Goal: Transaction & Acquisition: Purchase product/service

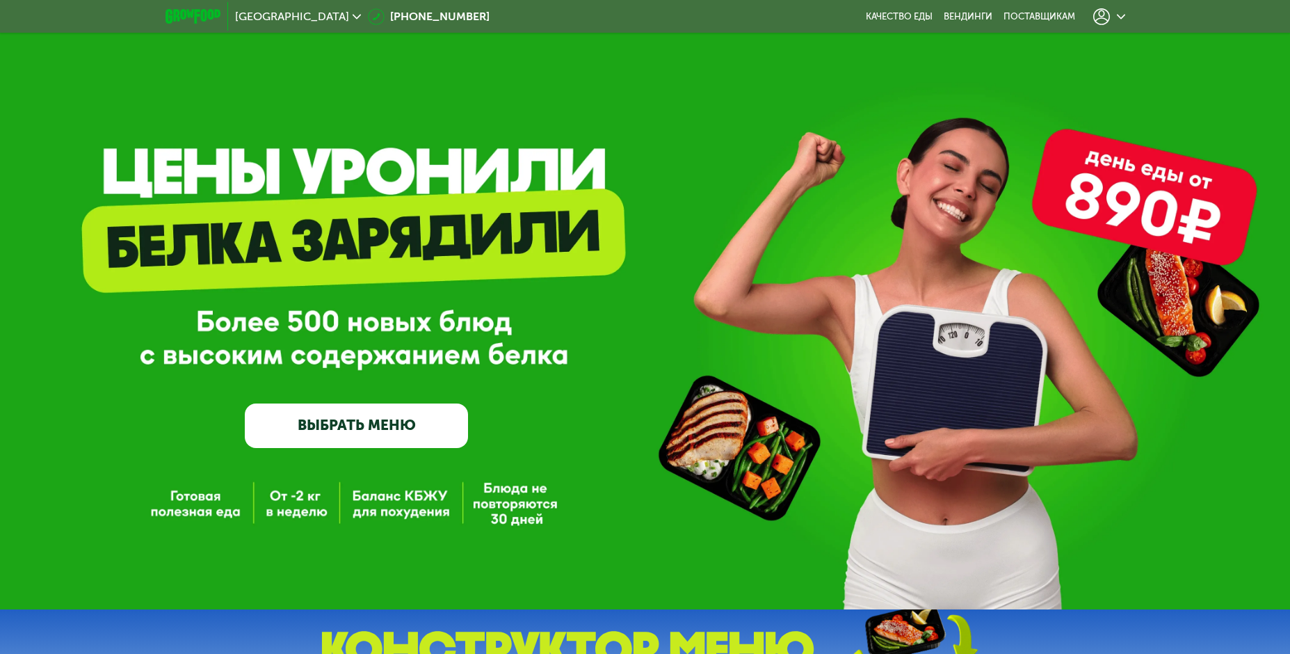
click at [370, 424] on link "ВЫБРАТЬ МЕНЮ" at bounding box center [356, 425] width 223 height 45
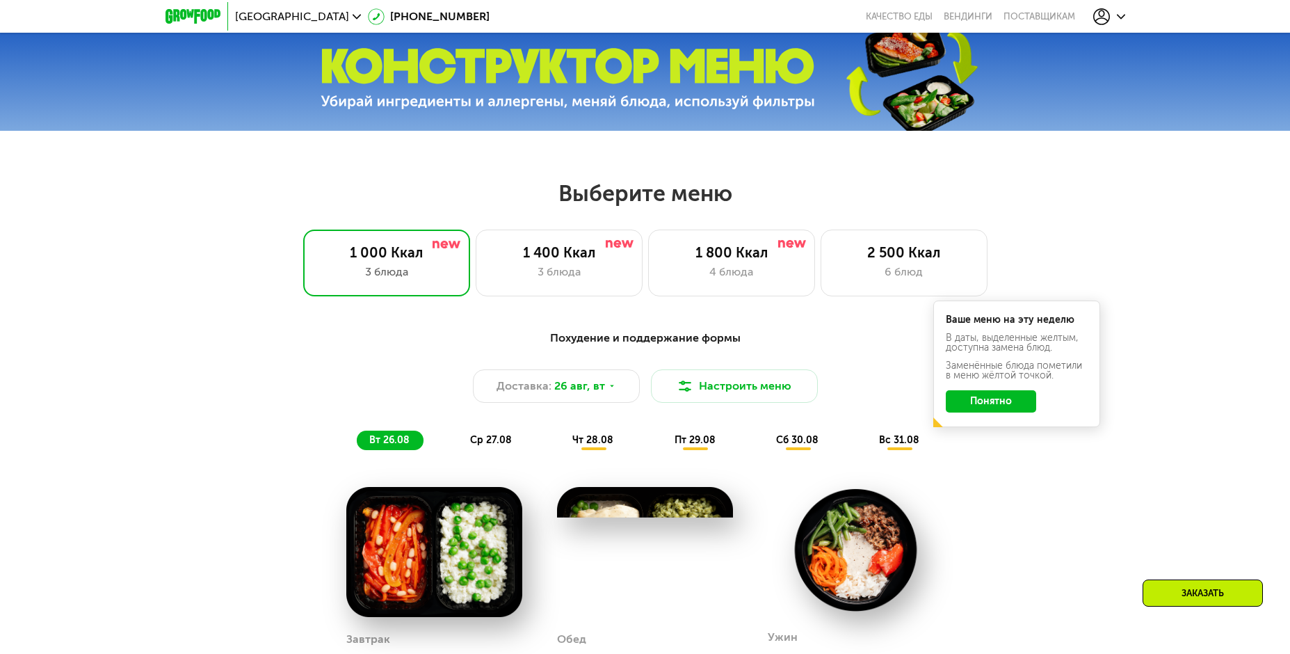
scroll to position [735, 0]
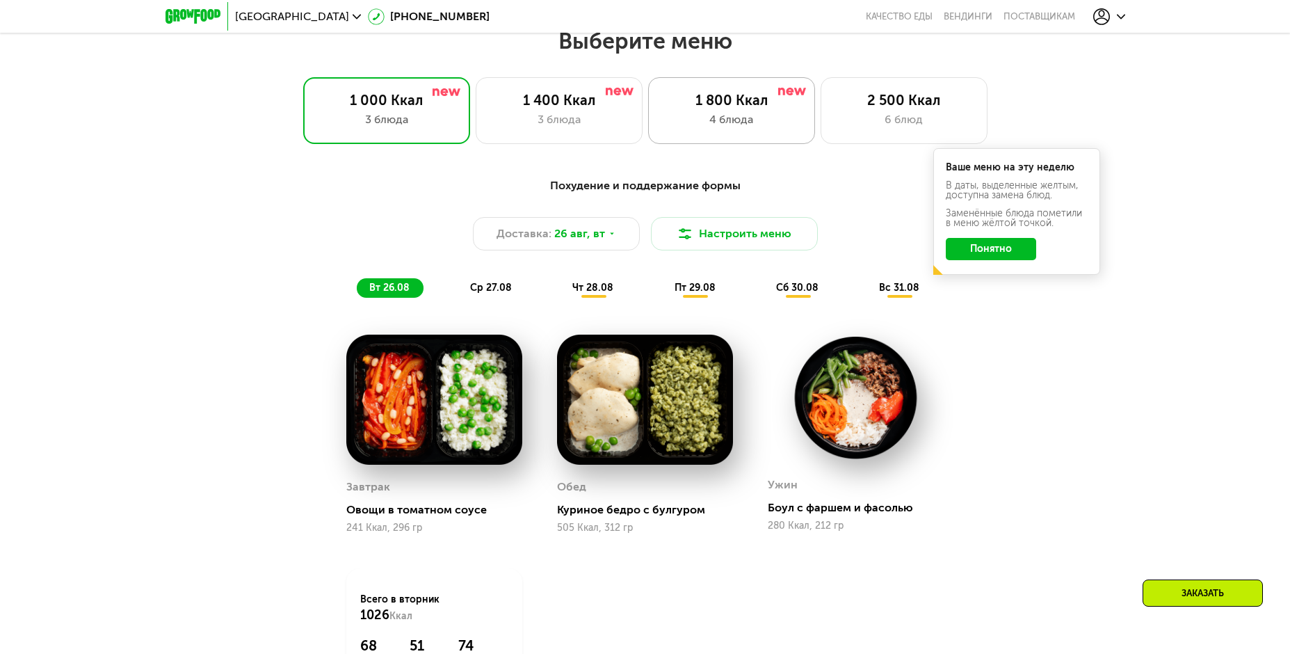
click at [748, 127] on div "4 блюда" at bounding box center [732, 119] width 138 height 17
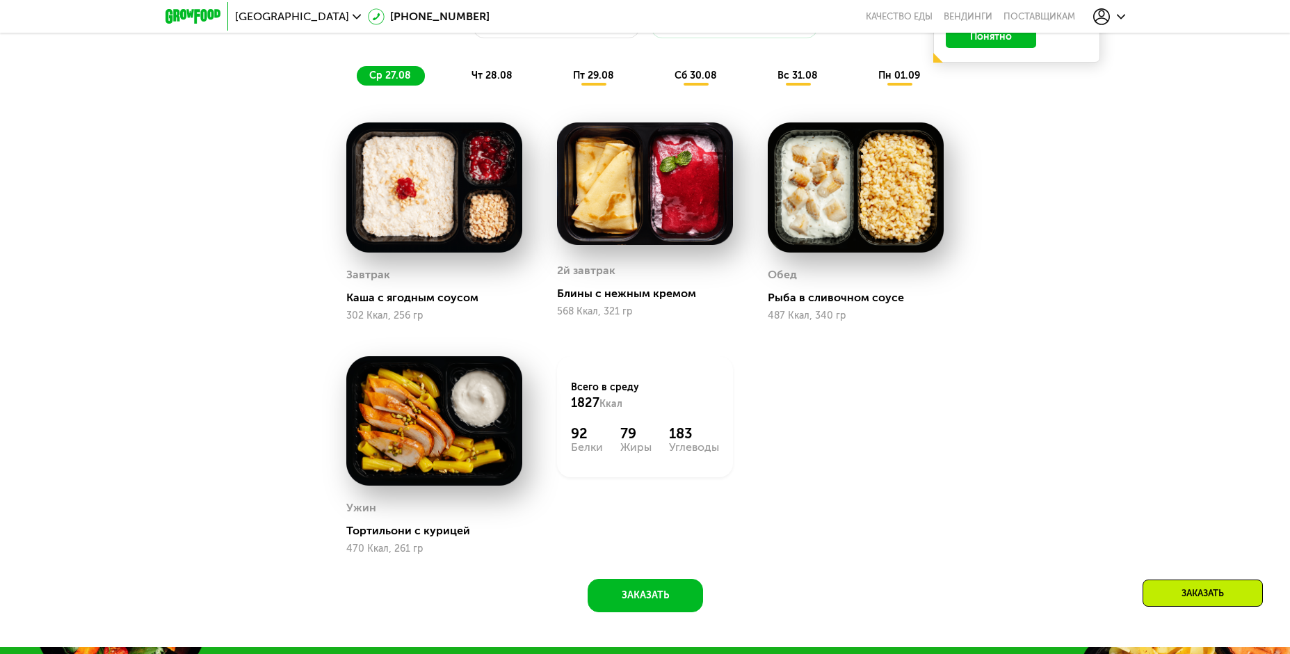
scroll to position [874, 0]
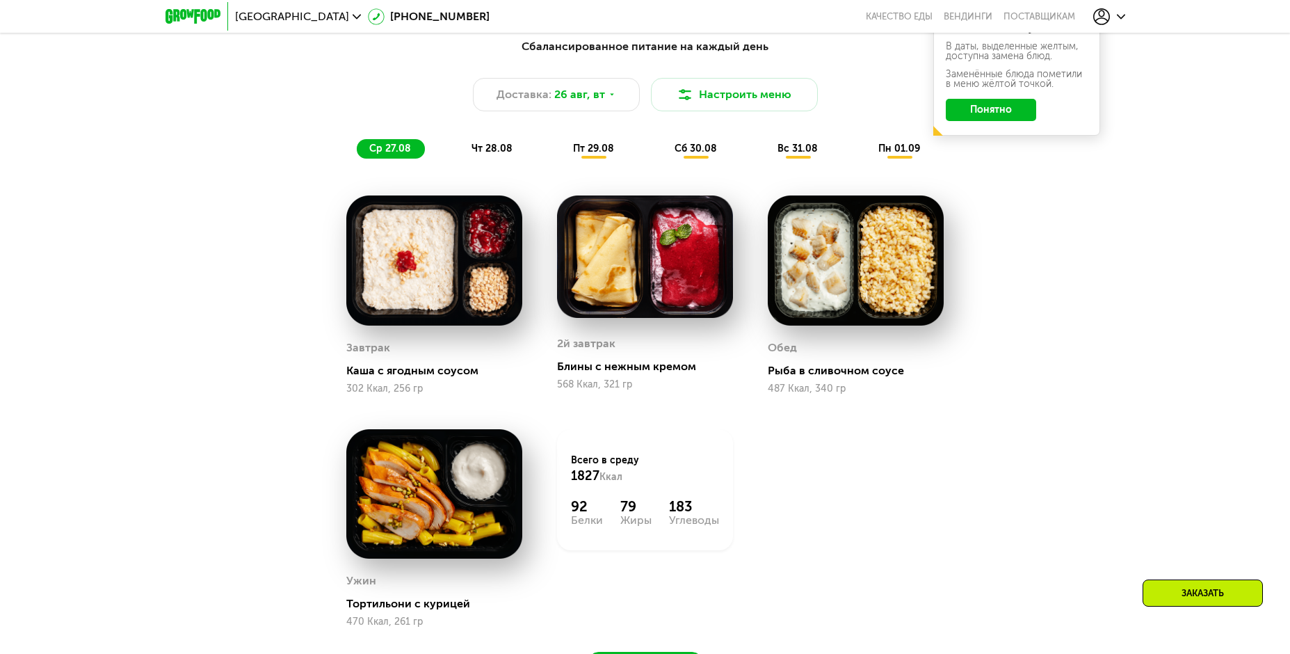
click at [496, 148] on span "чт 28.08" at bounding box center [492, 149] width 41 height 12
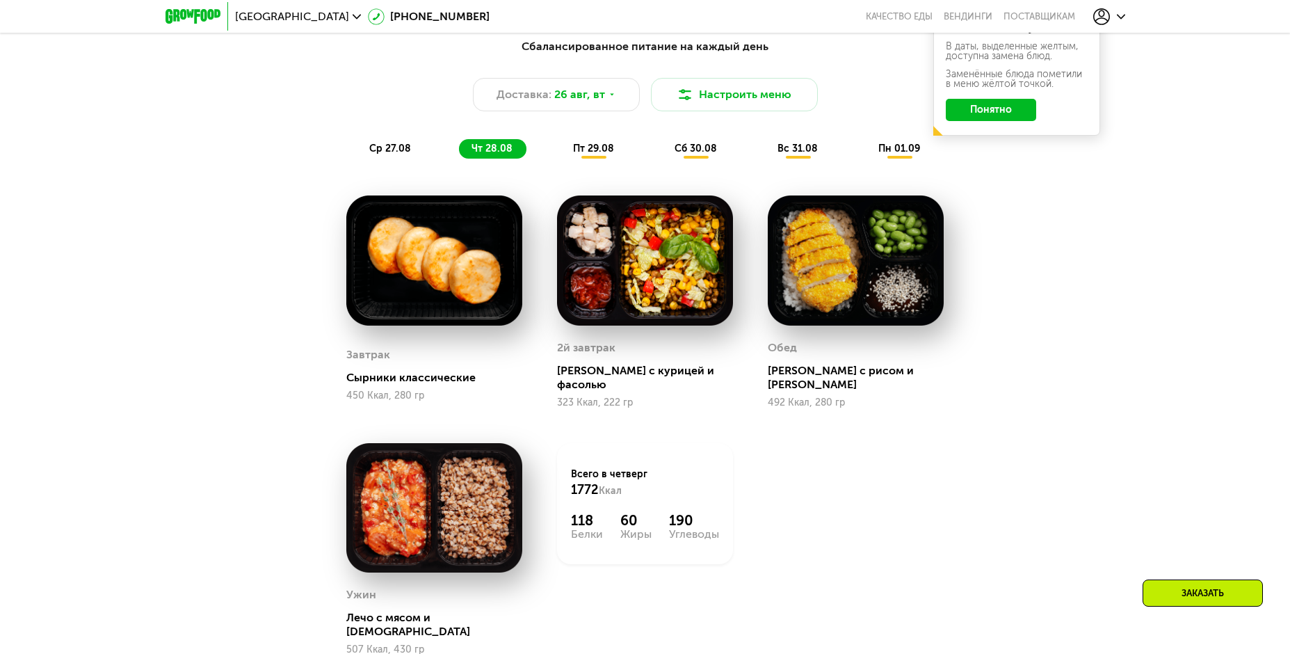
click at [583, 153] on span "пт 29.08" at bounding box center [593, 149] width 41 height 12
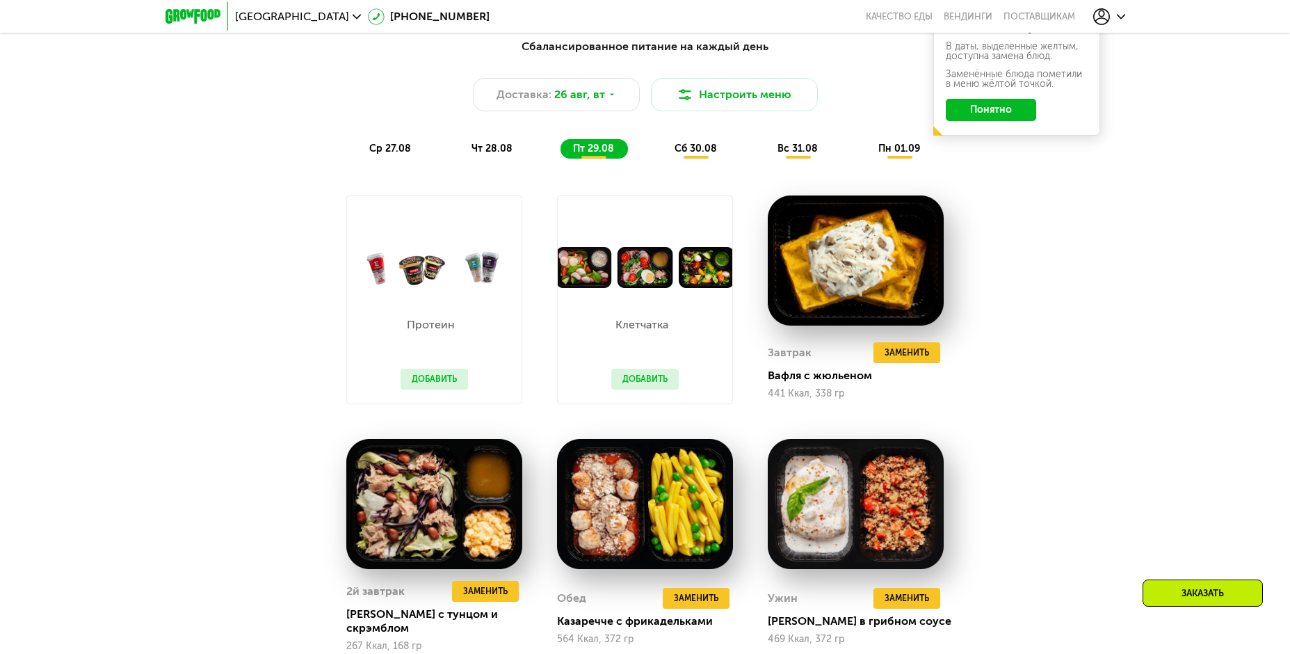
click at [651, 383] on button "Добавить" at bounding box center [644, 379] width 67 height 21
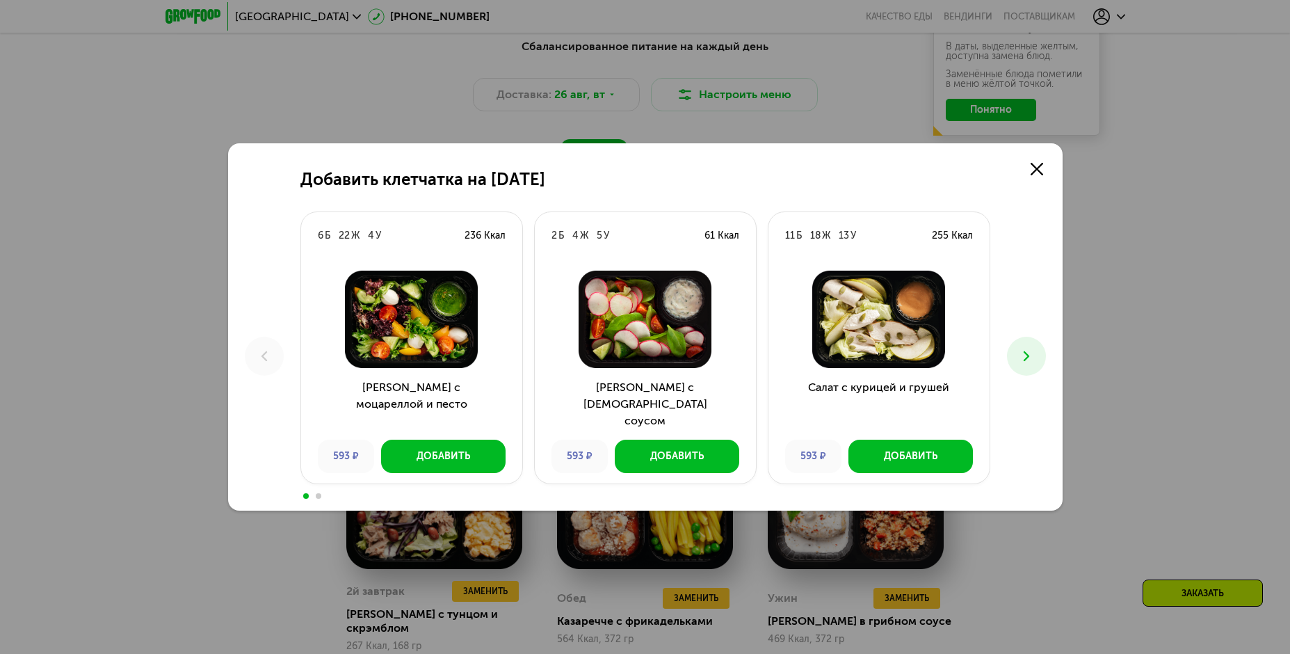
click at [1038, 350] on button at bounding box center [1026, 356] width 39 height 39
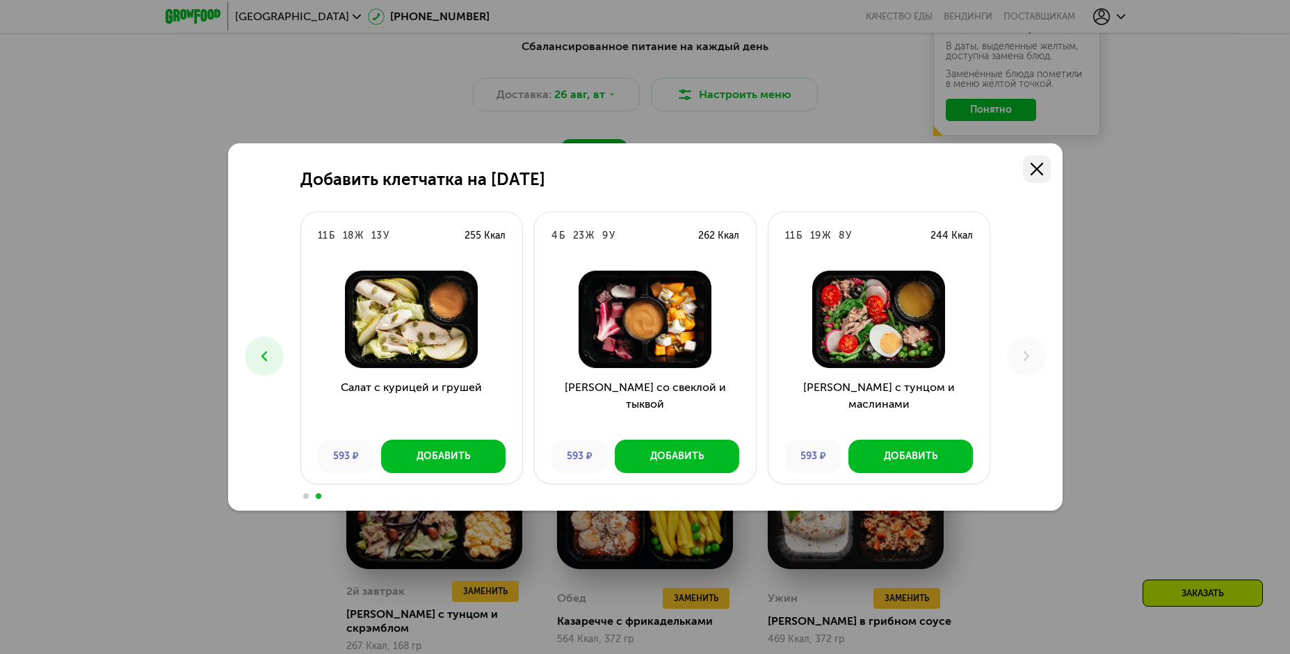
click at [1043, 170] on icon at bounding box center [1037, 169] width 13 height 13
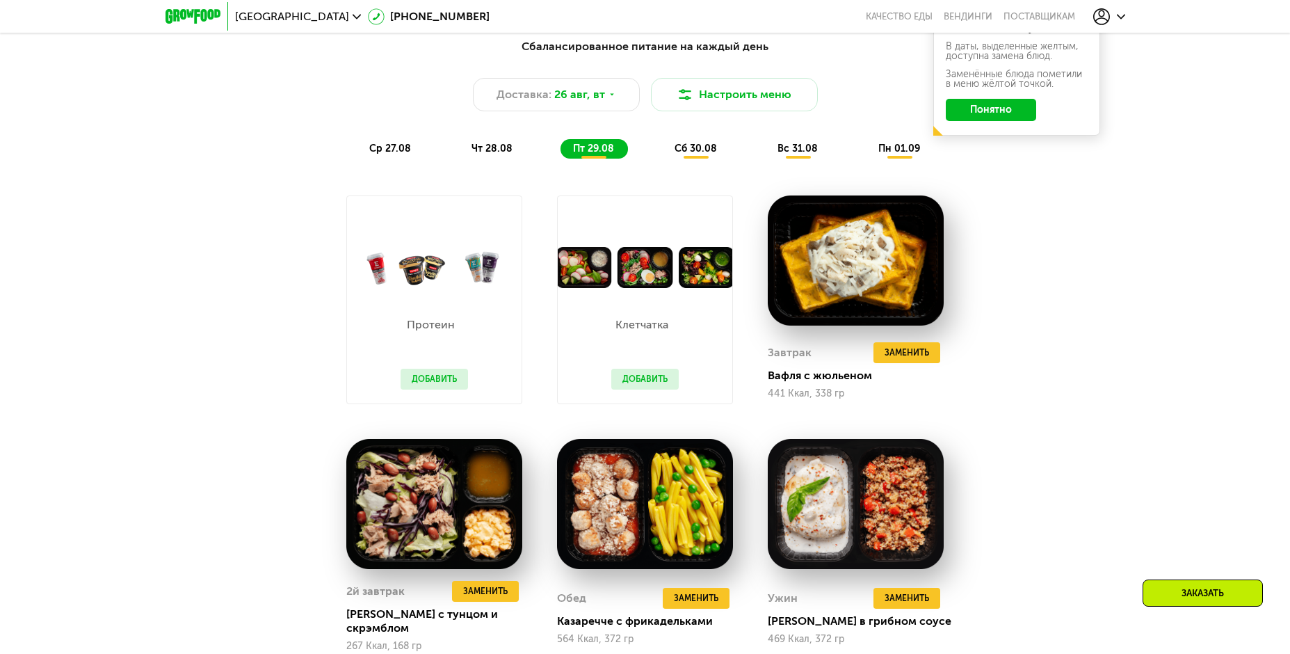
click at [765, 159] on div "сб 30.08" at bounding box center [798, 148] width 67 height 19
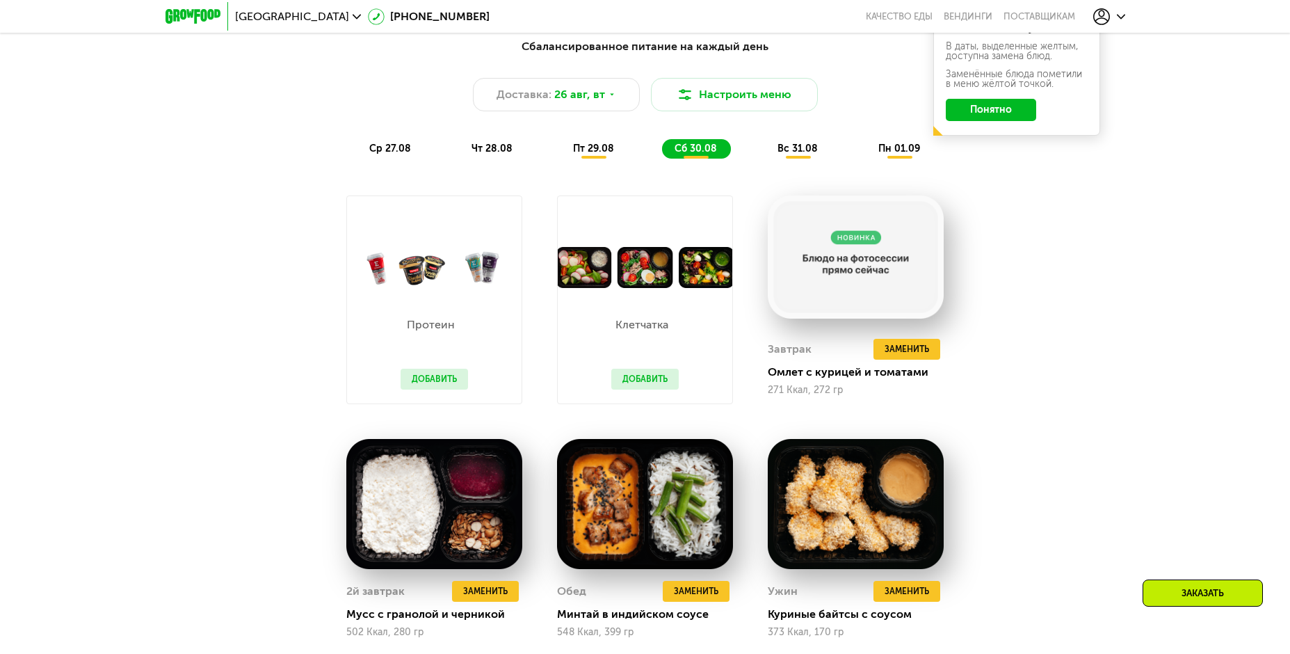
click at [799, 150] on span "вс 31.08" at bounding box center [798, 149] width 40 height 12
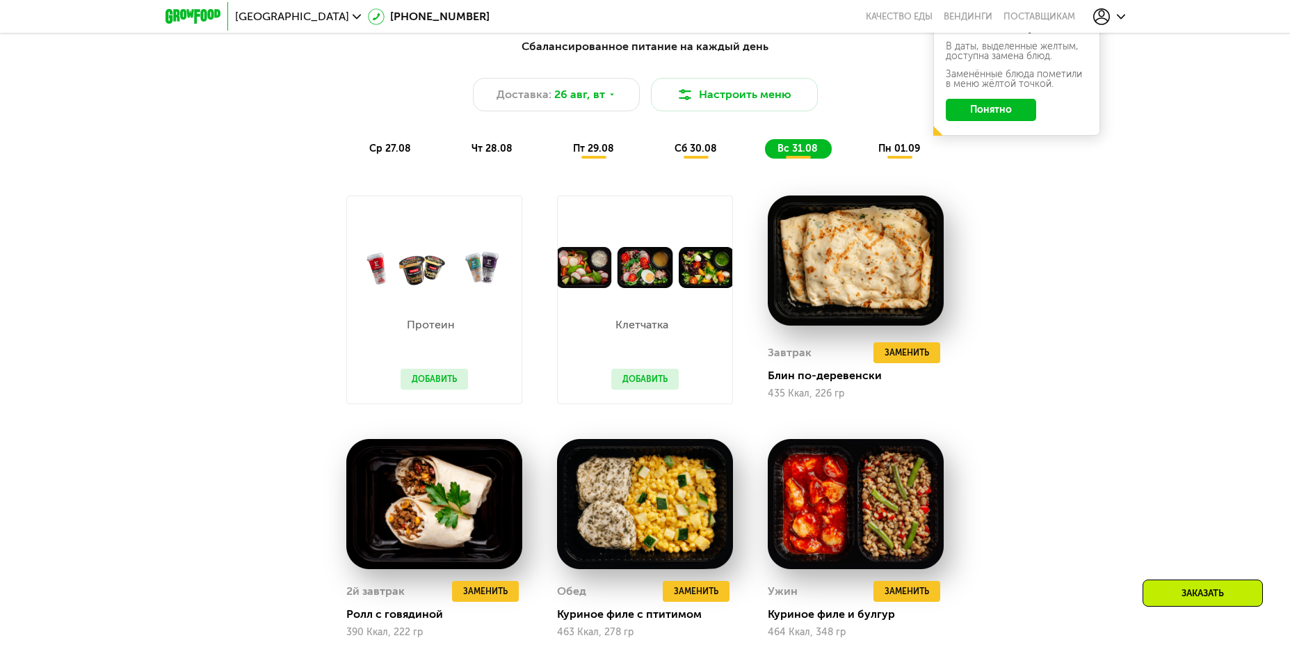
click at [874, 150] on div "пн 01.09" at bounding box center [900, 148] width 68 height 19
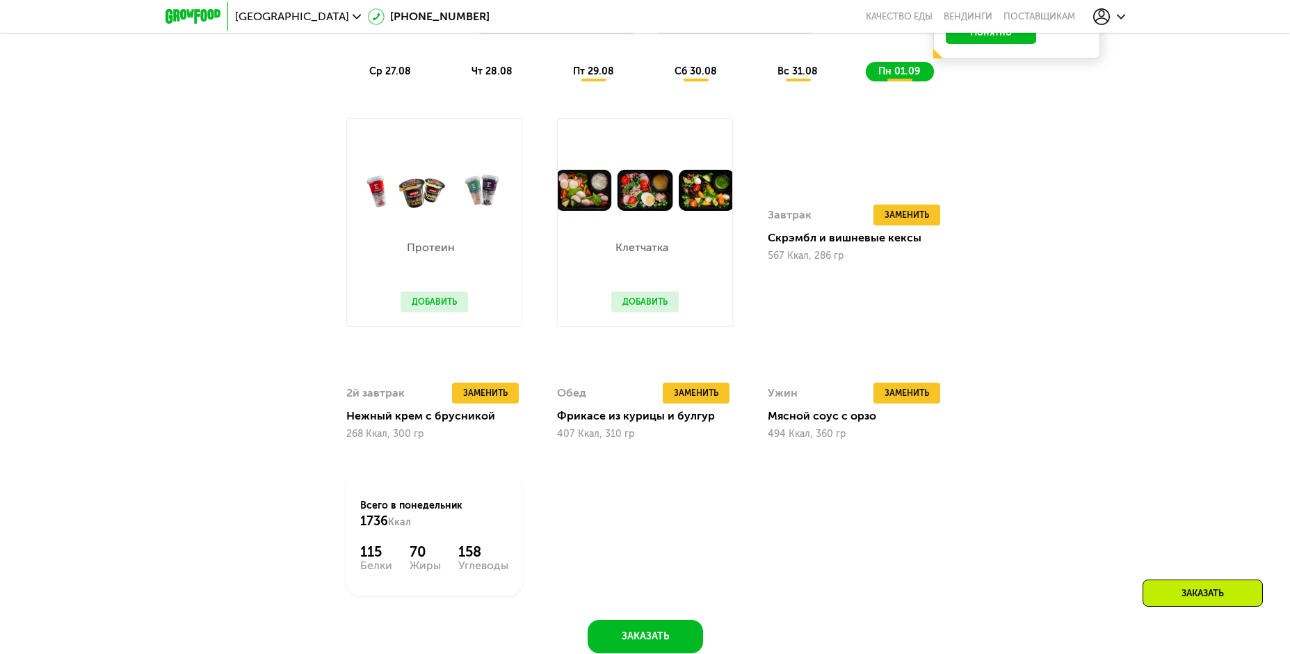
scroll to position [944, 0]
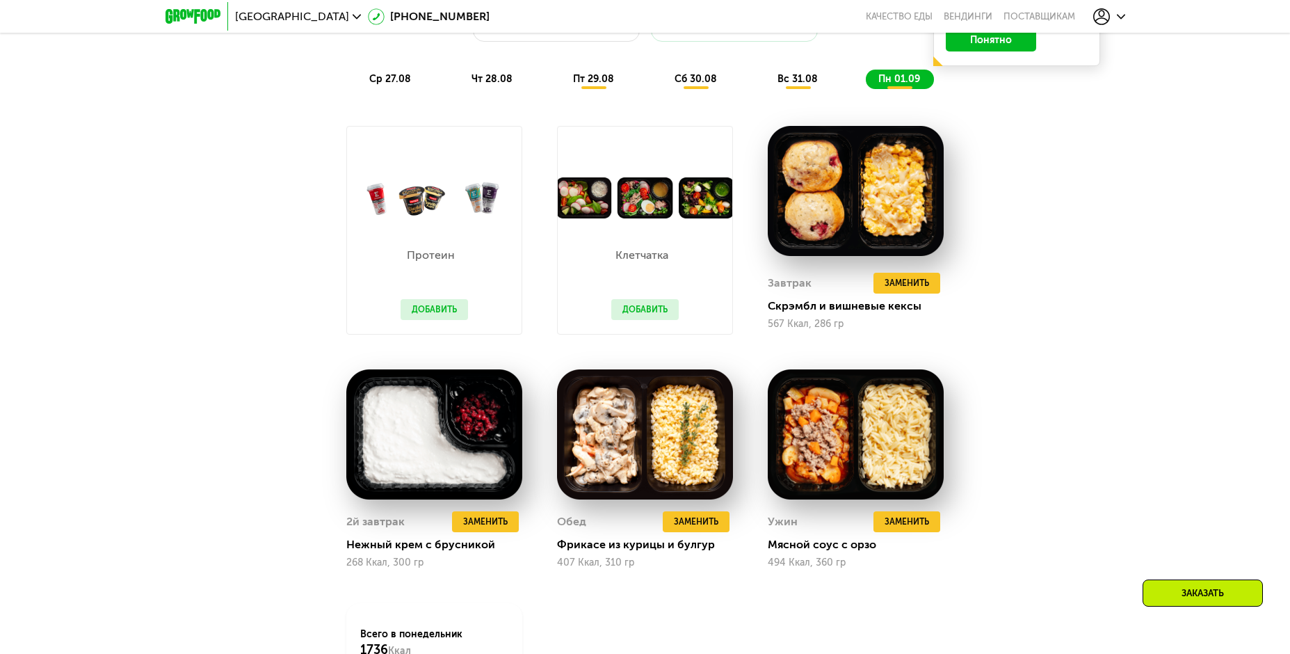
click at [420, 309] on button "Добавить" at bounding box center [434, 309] width 67 height 21
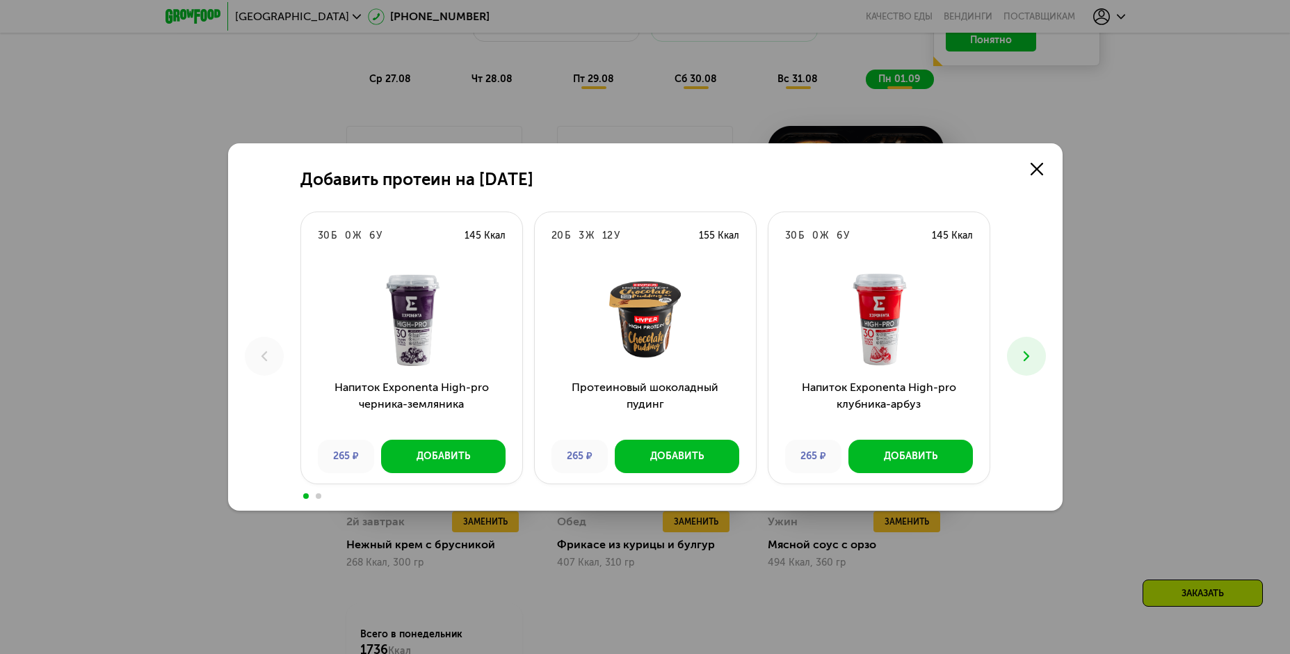
click at [1026, 345] on button at bounding box center [1026, 356] width 39 height 39
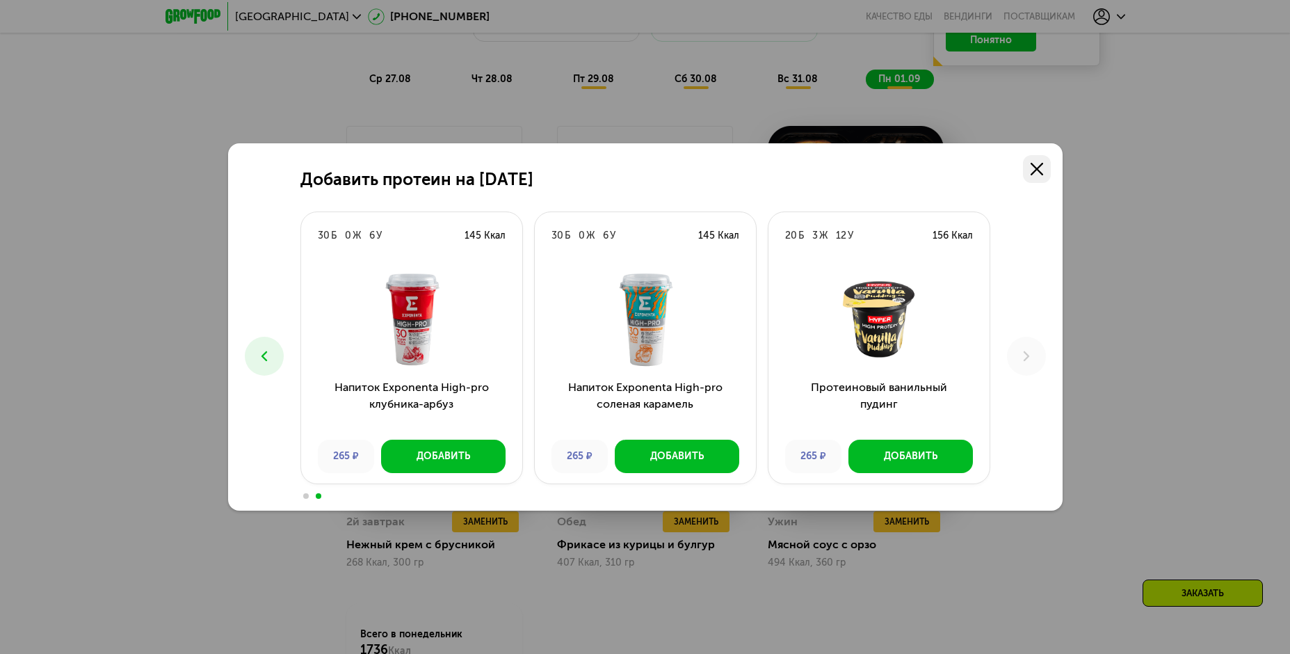
click at [1038, 168] on use at bounding box center [1037, 169] width 13 height 13
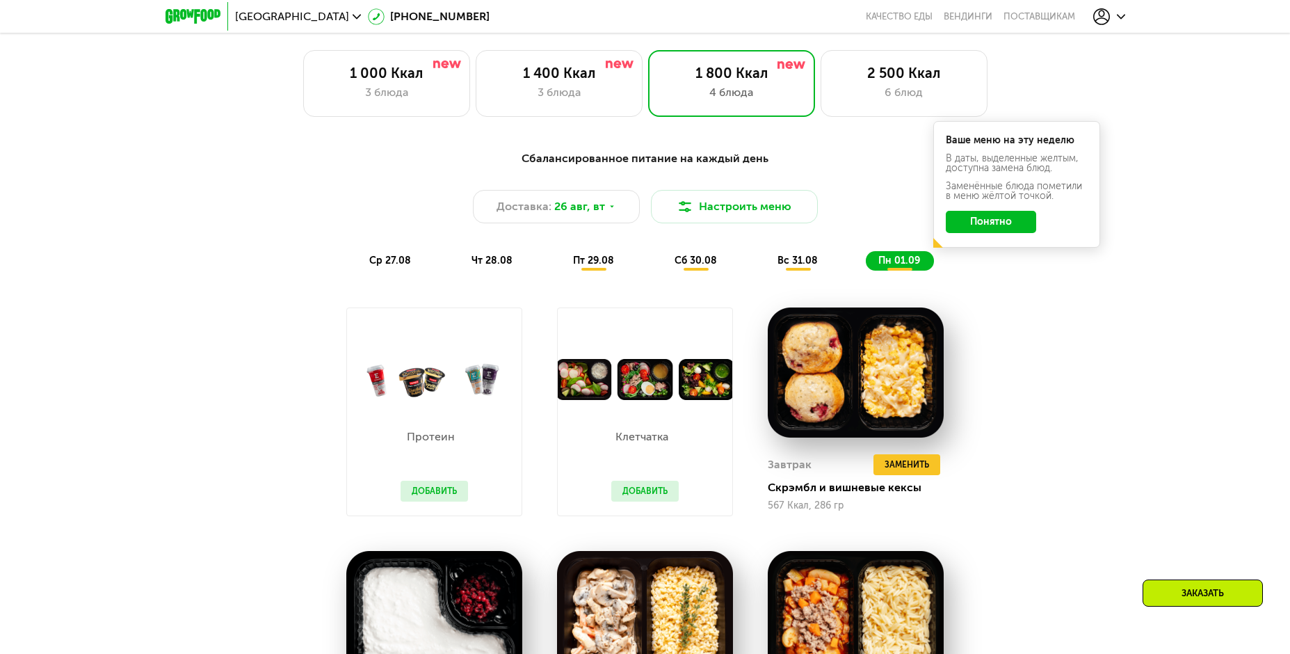
scroll to position [735, 0]
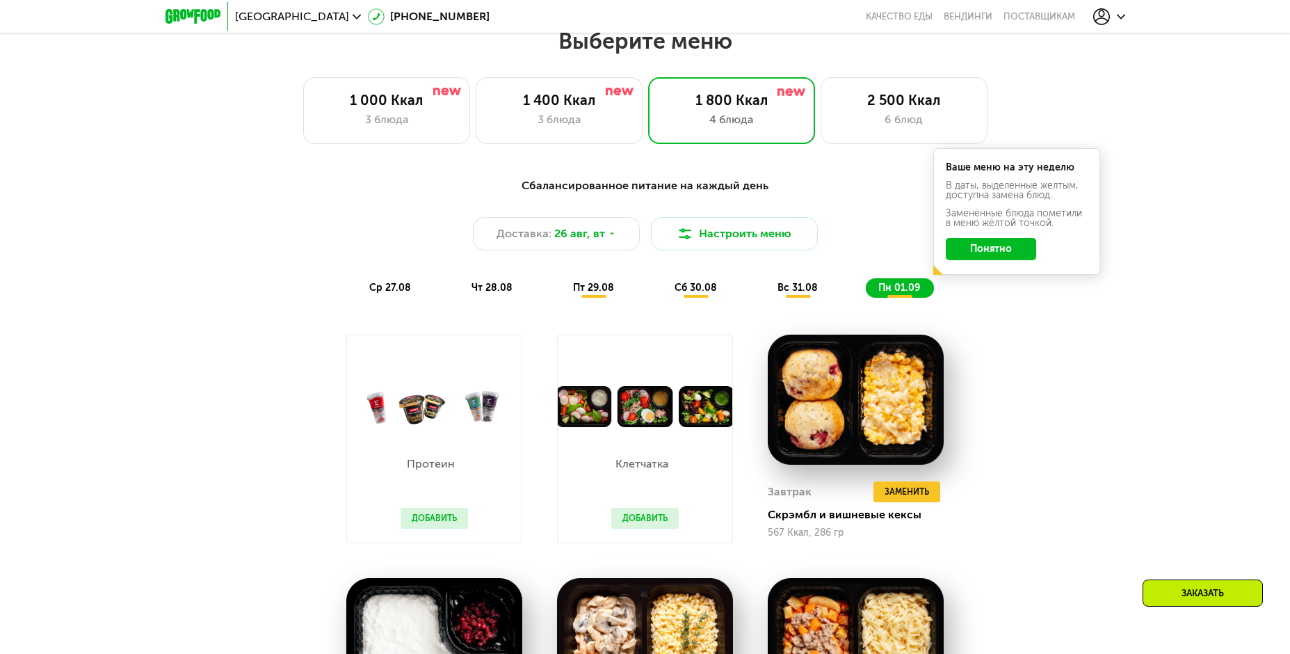
click at [684, 293] on span "сб 30.08" at bounding box center [696, 288] width 42 height 12
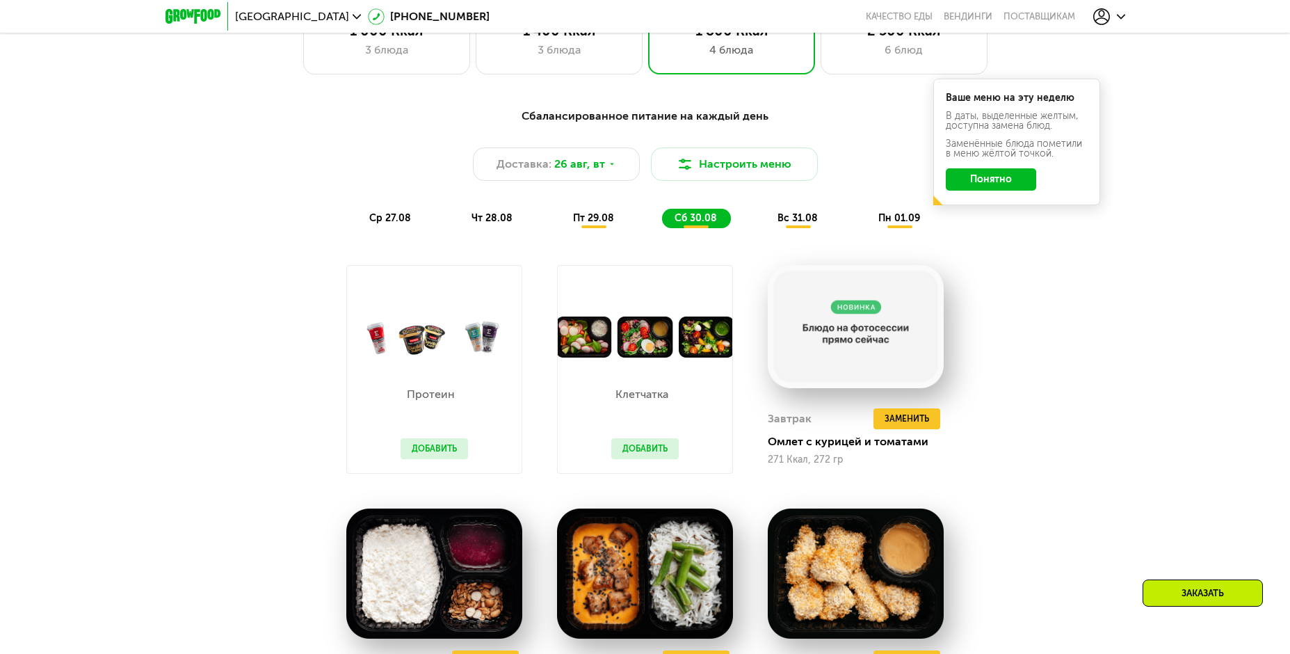
scroll to position [944, 0]
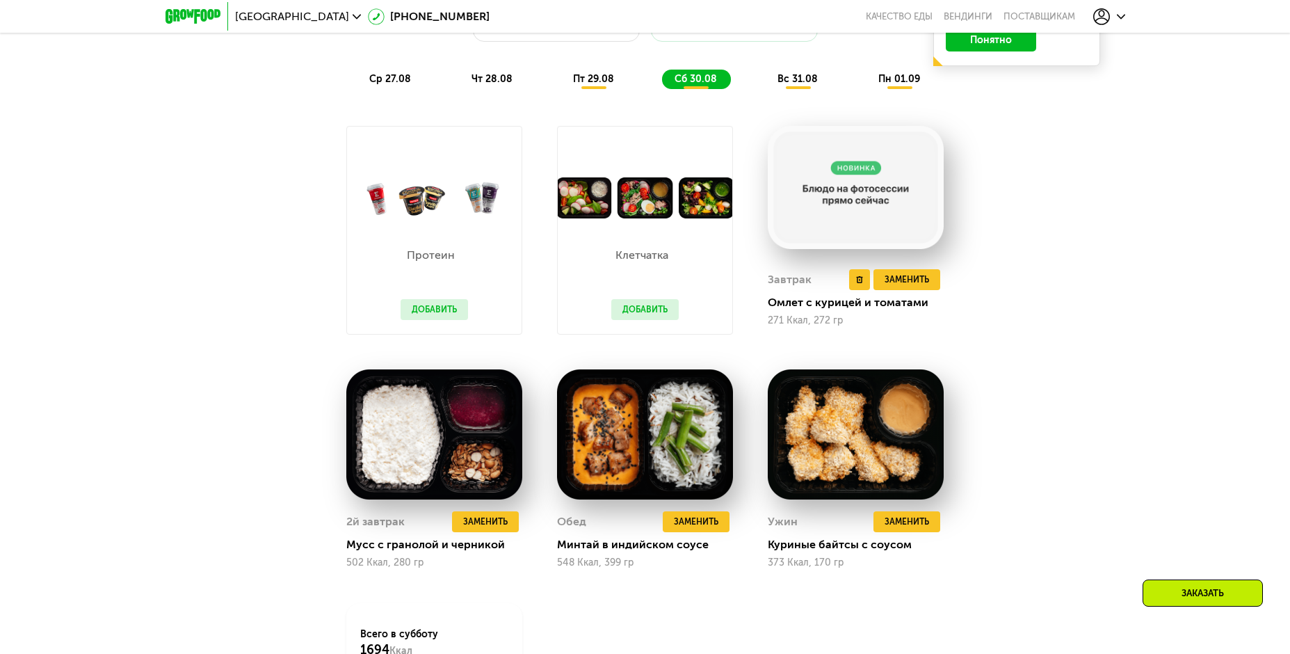
click at [862, 204] on img at bounding box center [856, 187] width 176 height 123
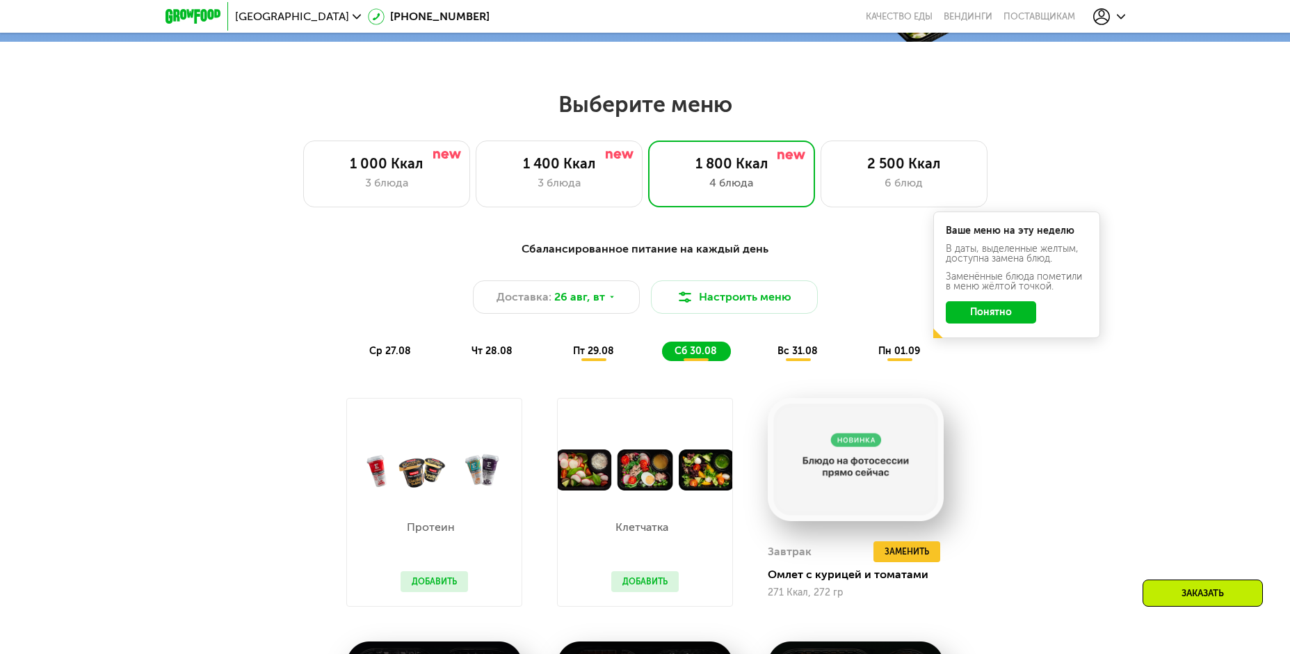
scroll to position [666, 0]
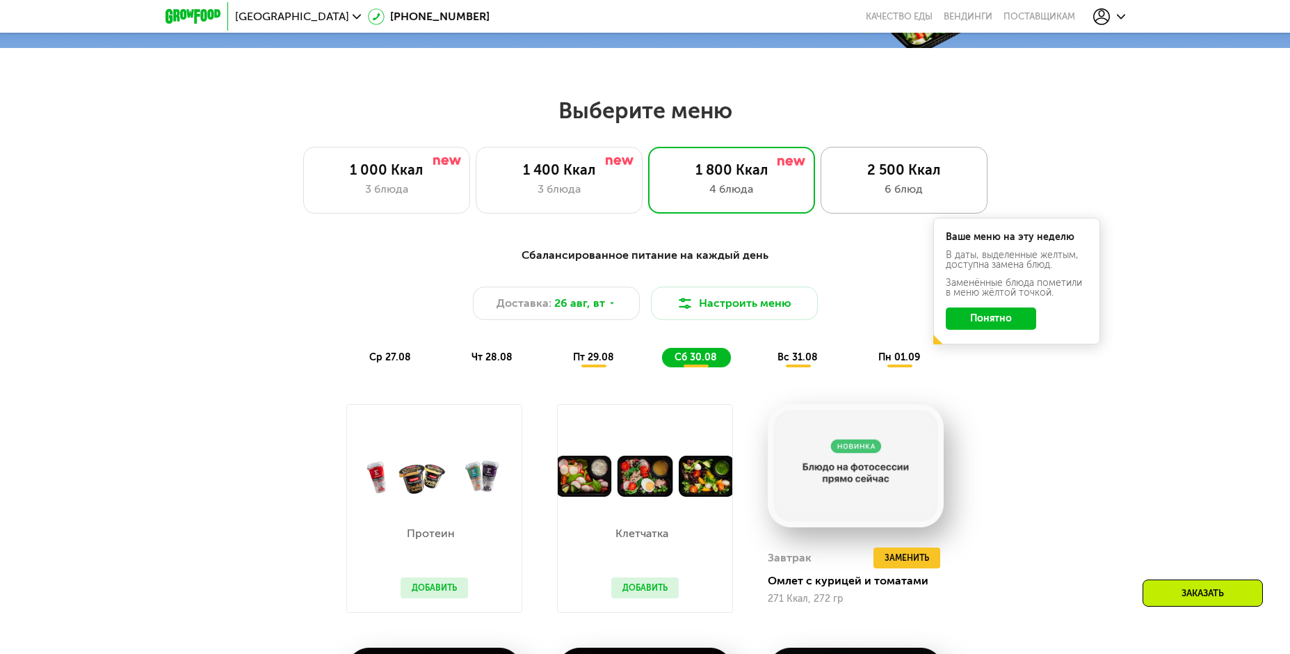
click at [851, 193] on div "6 блюд" at bounding box center [904, 189] width 138 height 17
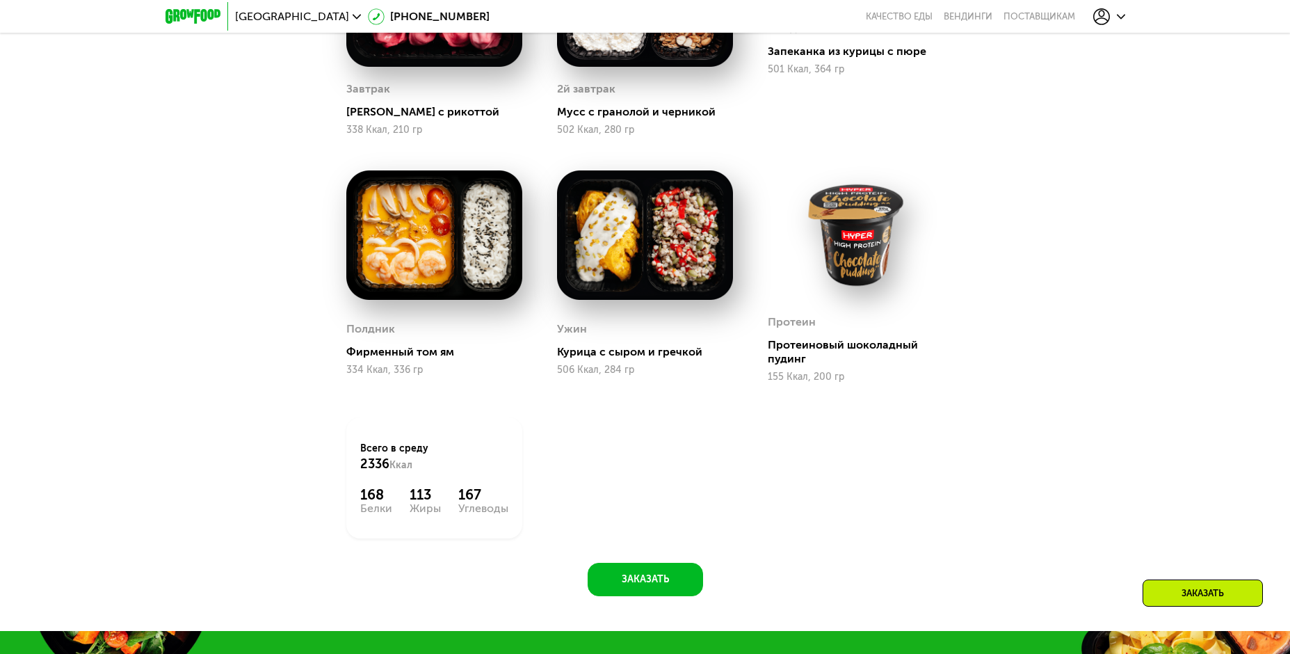
scroll to position [805, 0]
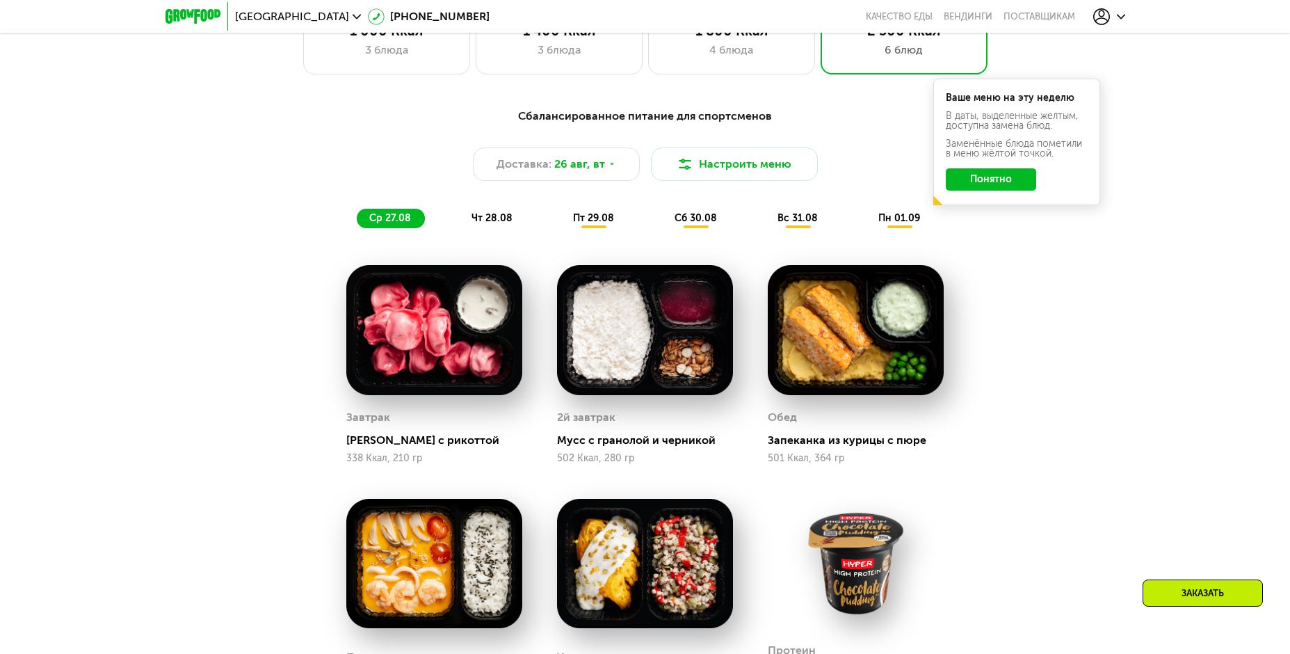
click at [498, 224] on span "чт 28.08" at bounding box center [492, 218] width 41 height 12
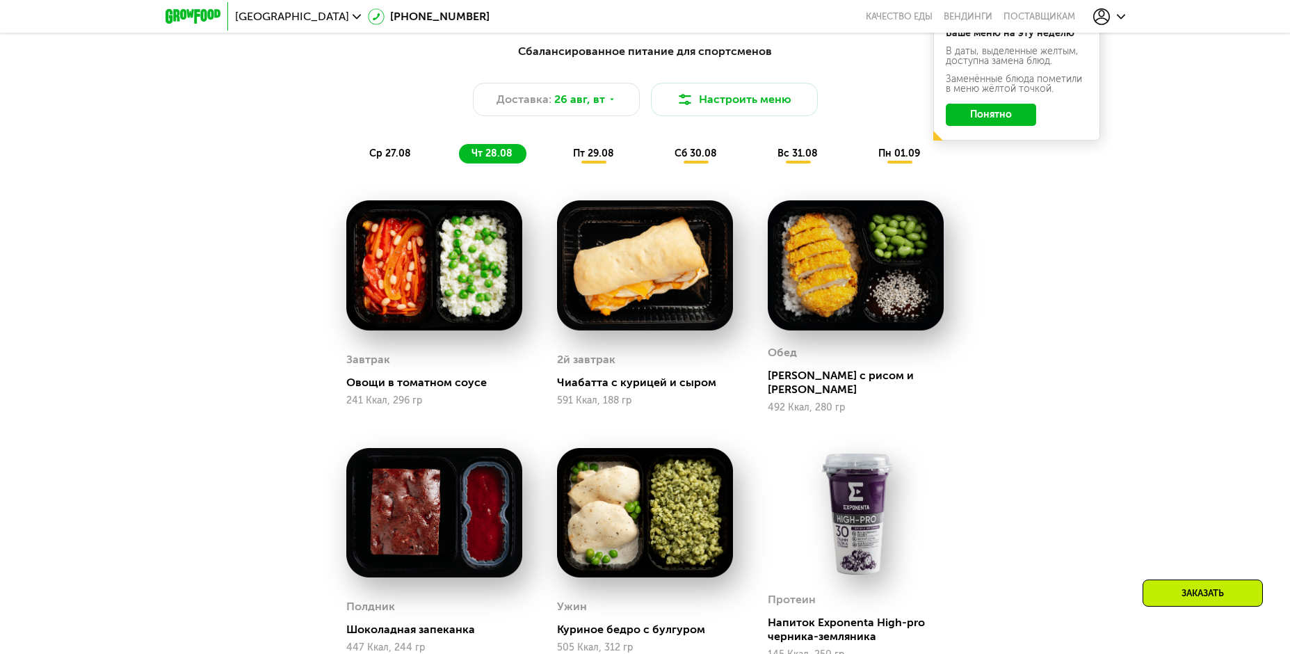
scroll to position [735, 0]
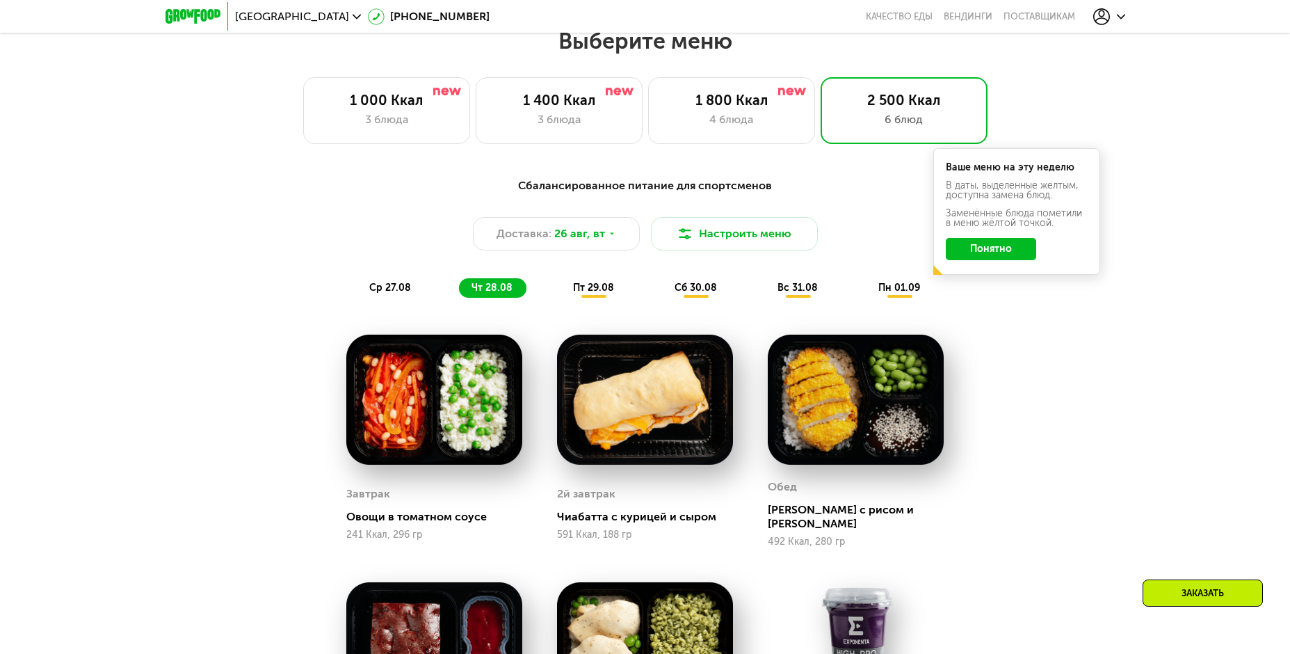
click at [589, 293] on span "пт 29.08" at bounding box center [593, 288] width 41 height 12
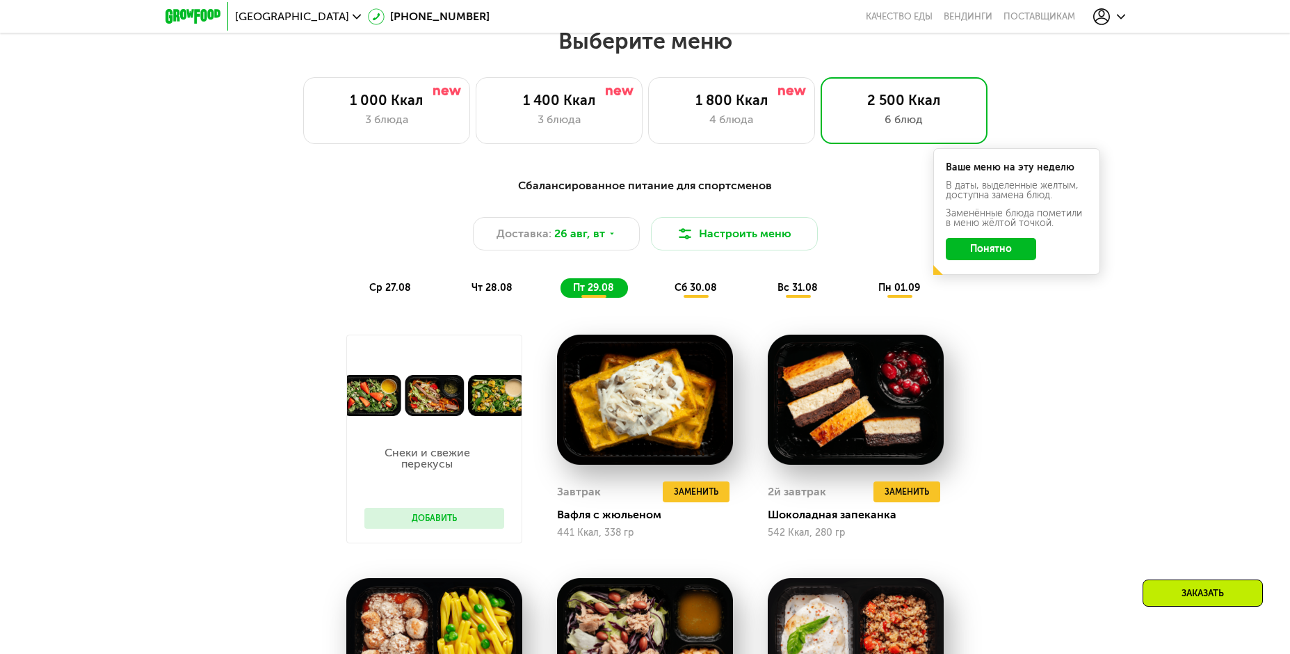
click at [446, 518] on button "Добавить" at bounding box center [434, 518] width 140 height 21
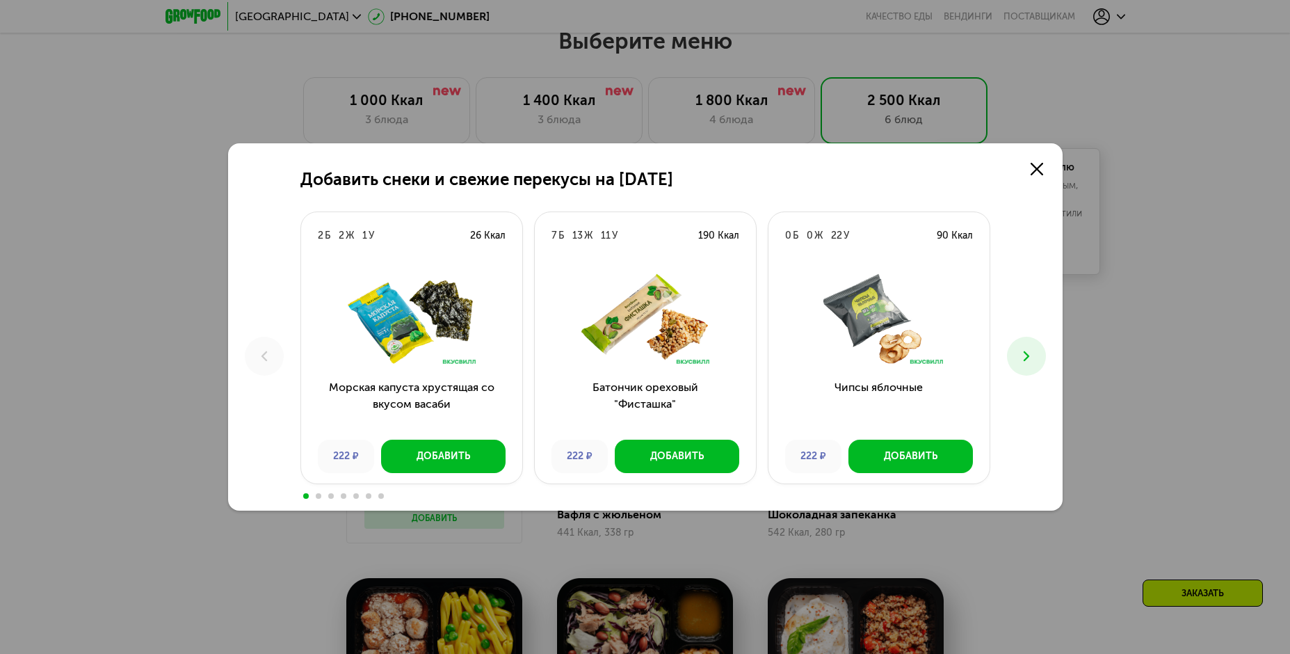
click at [1029, 362] on icon at bounding box center [1026, 356] width 17 height 17
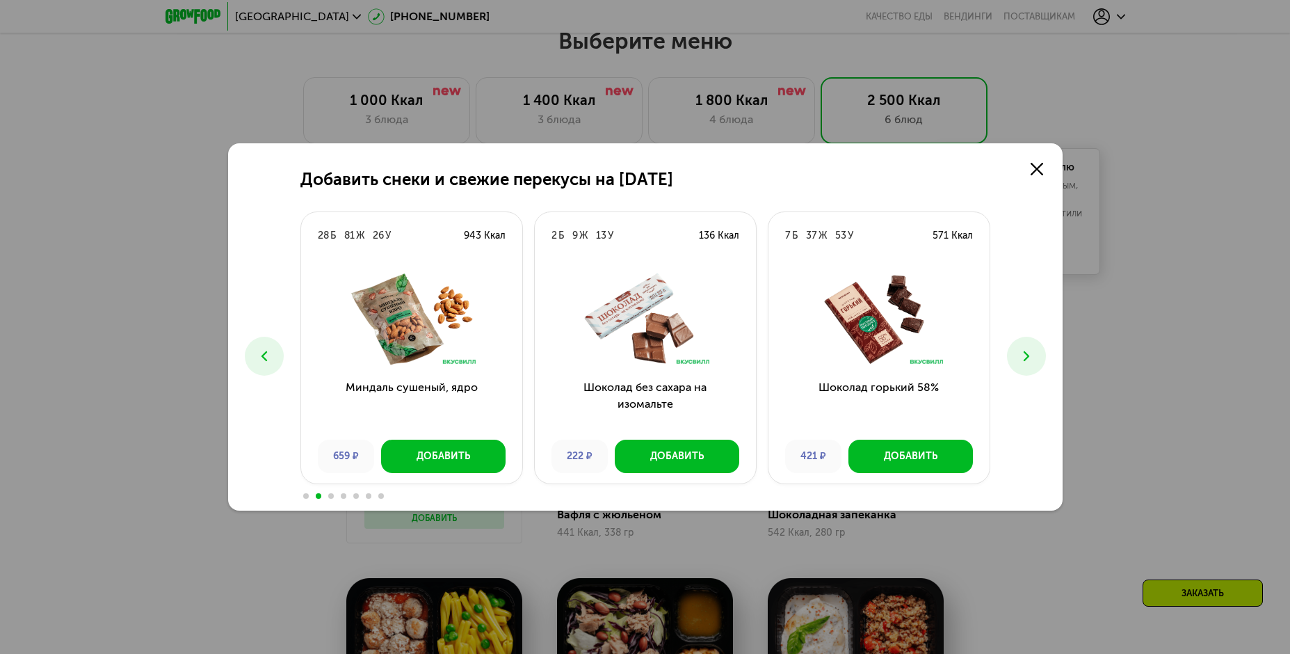
click at [1029, 362] on icon at bounding box center [1026, 356] width 17 height 17
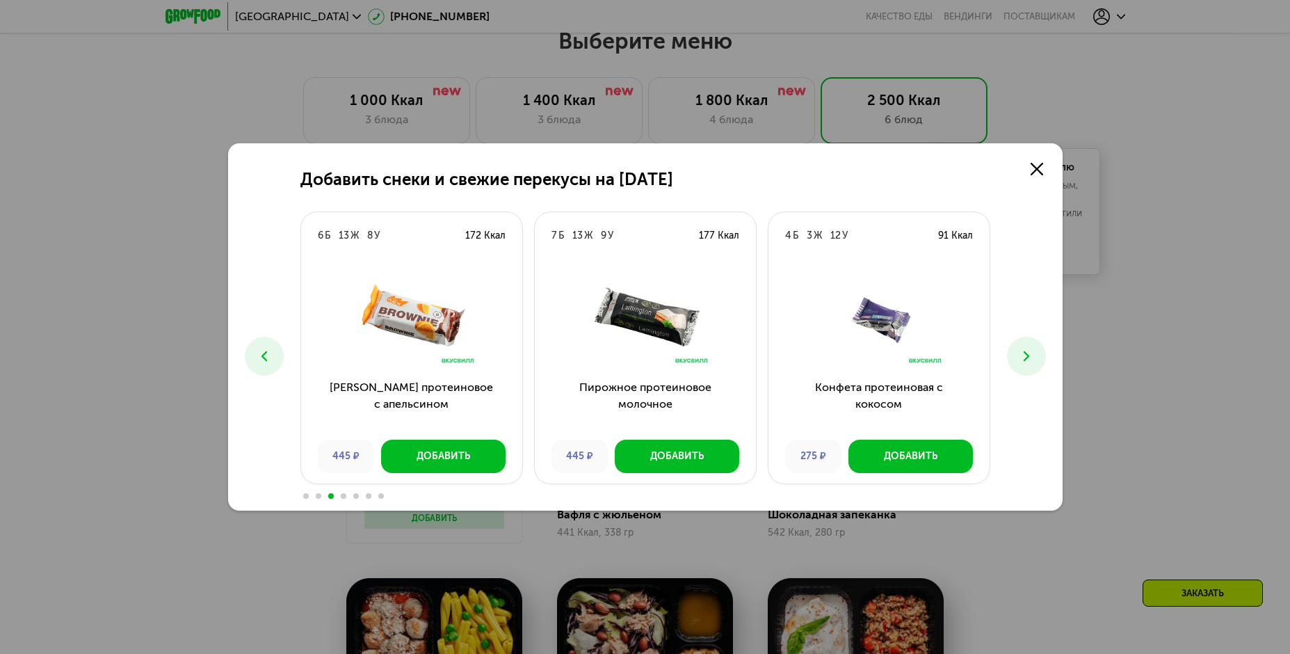
click at [1029, 362] on icon at bounding box center [1026, 356] width 17 height 17
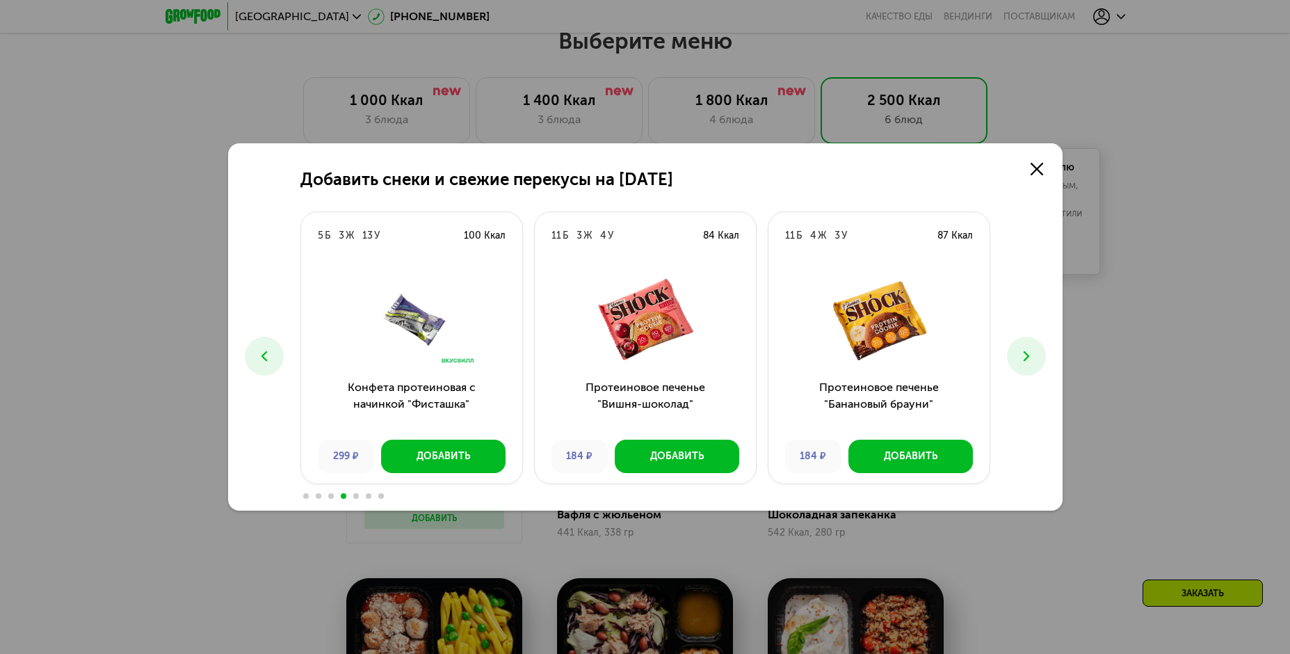
click at [1029, 362] on icon at bounding box center [1026, 356] width 17 height 17
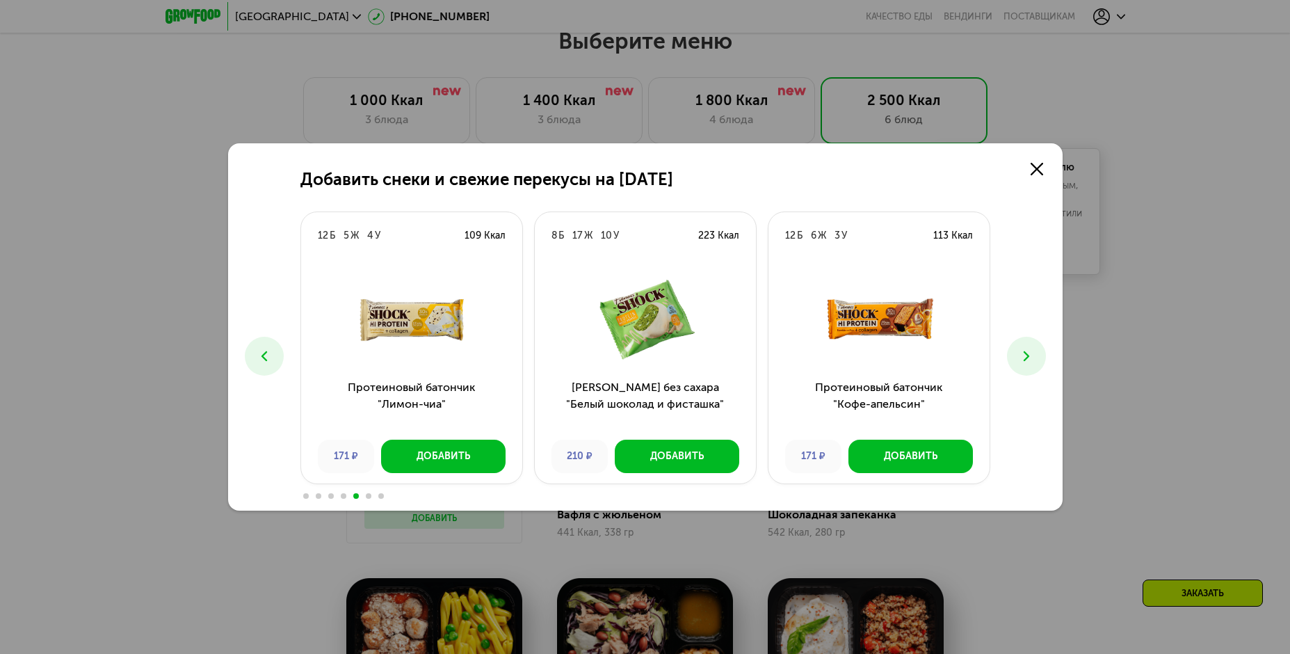
click at [1029, 362] on icon at bounding box center [1026, 356] width 17 height 17
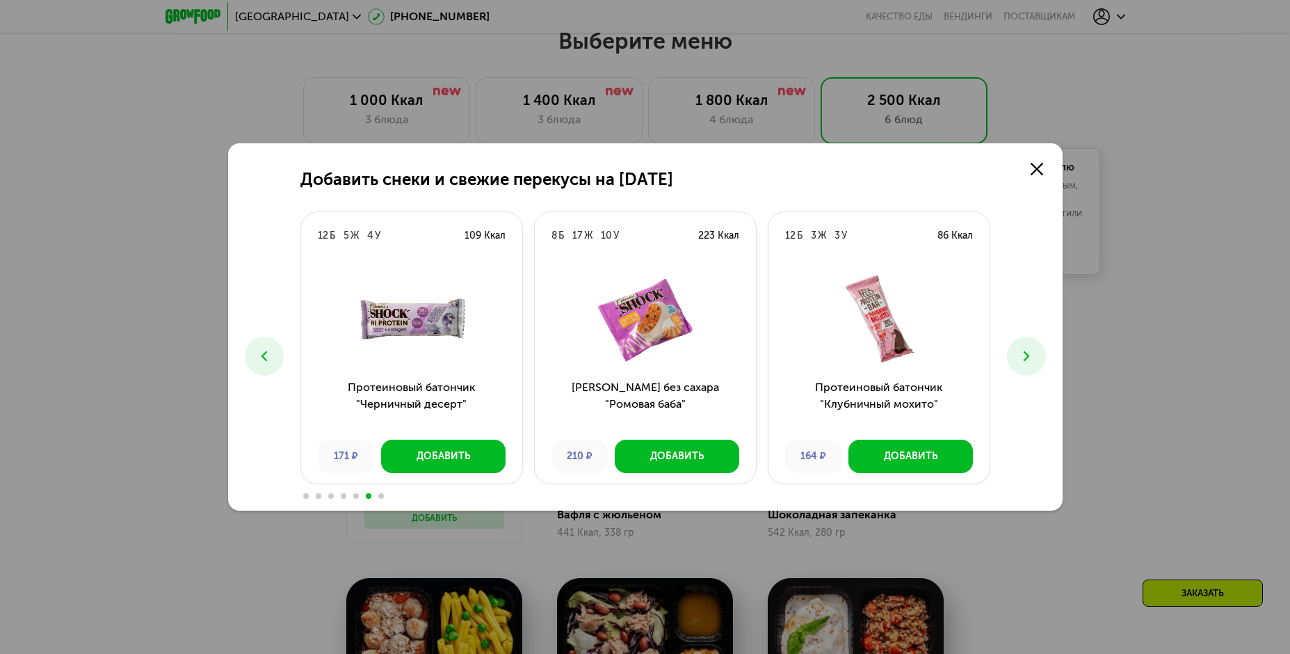
click at [1029, 362] on icon at bounding box center [1026, 356] width 17 height 17
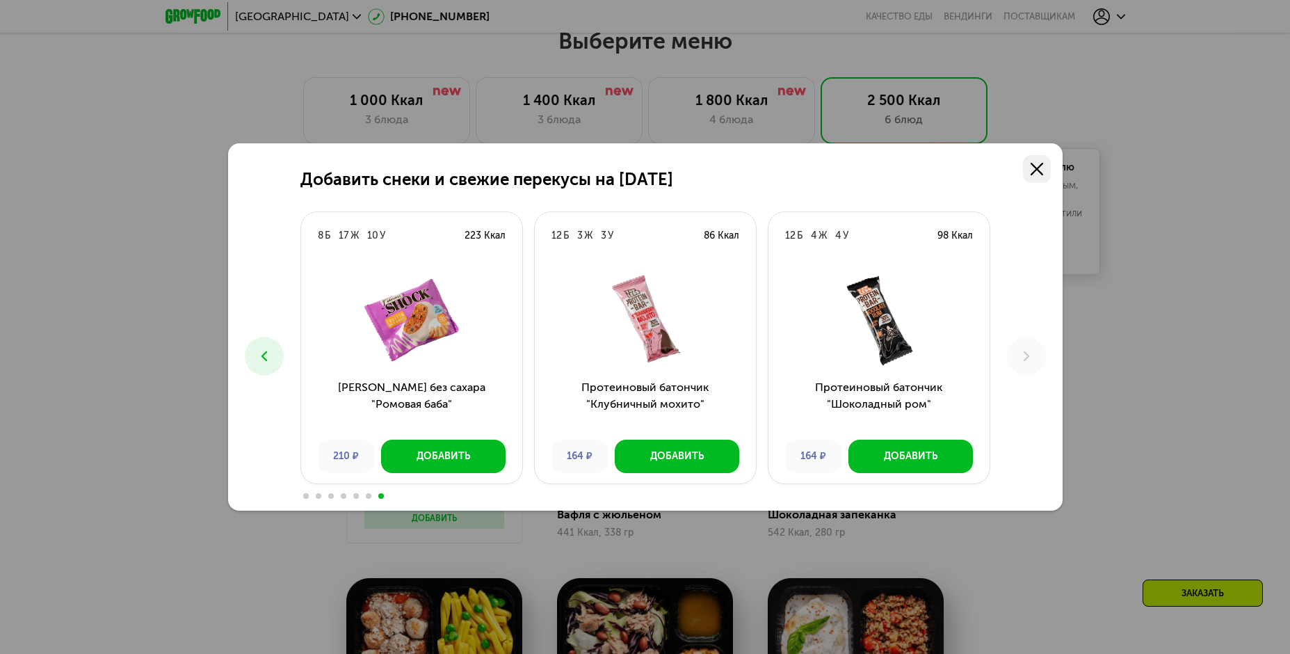
click at [1043, 170] on icon at bounding box center [1037, 169] width 13 height 13
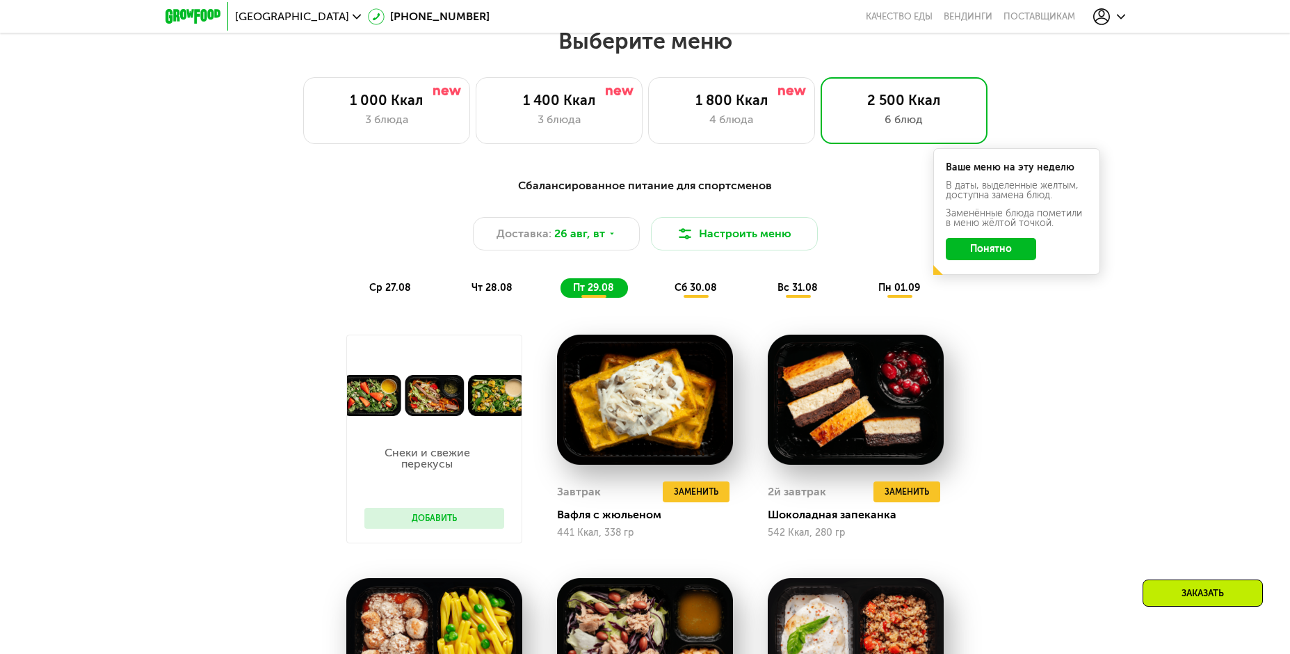
click at [765, 284] on div "сб 30.08" at bounding box center [798, 287] width 67 height 19
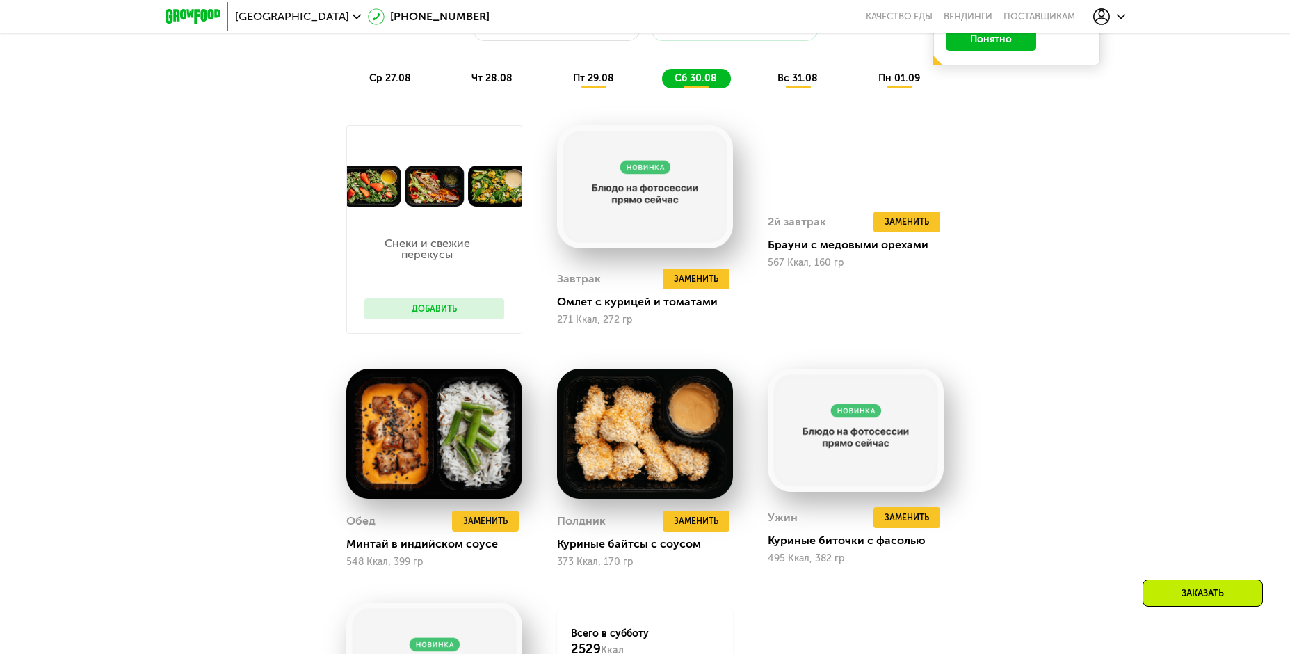
scroll to position [874, 0]
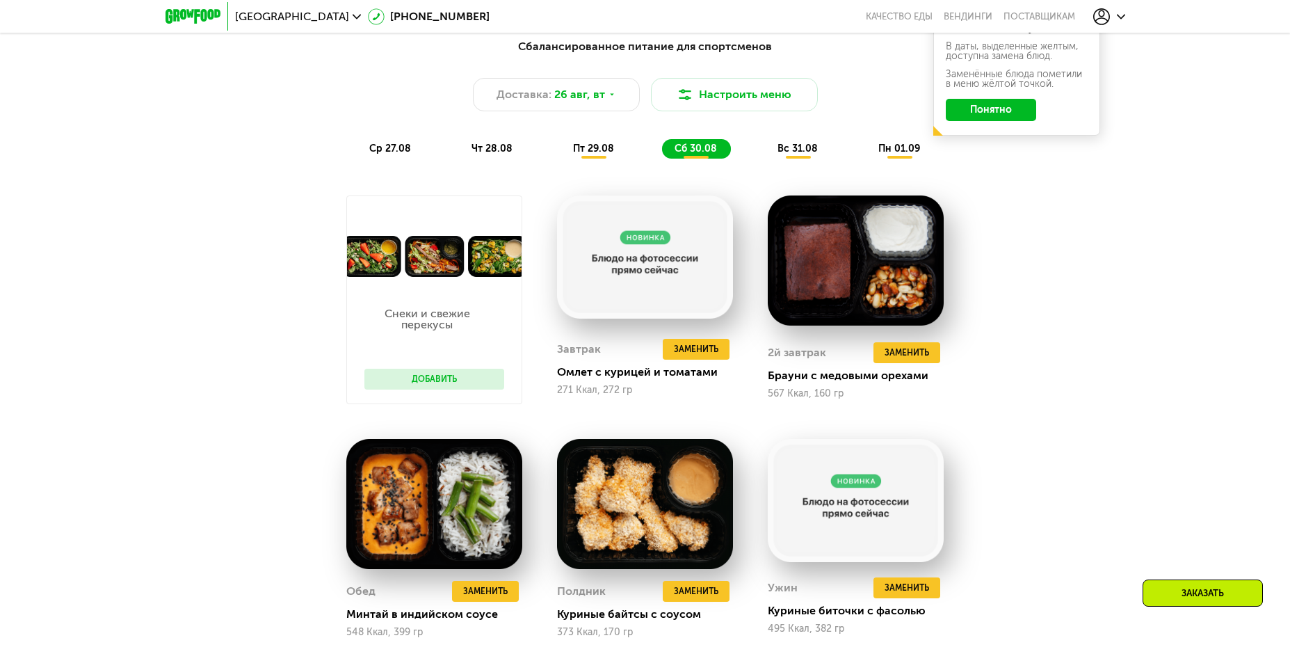
click at [473, 378] on button "Добавить" at bounding box center [434, 379] width 140 height 21
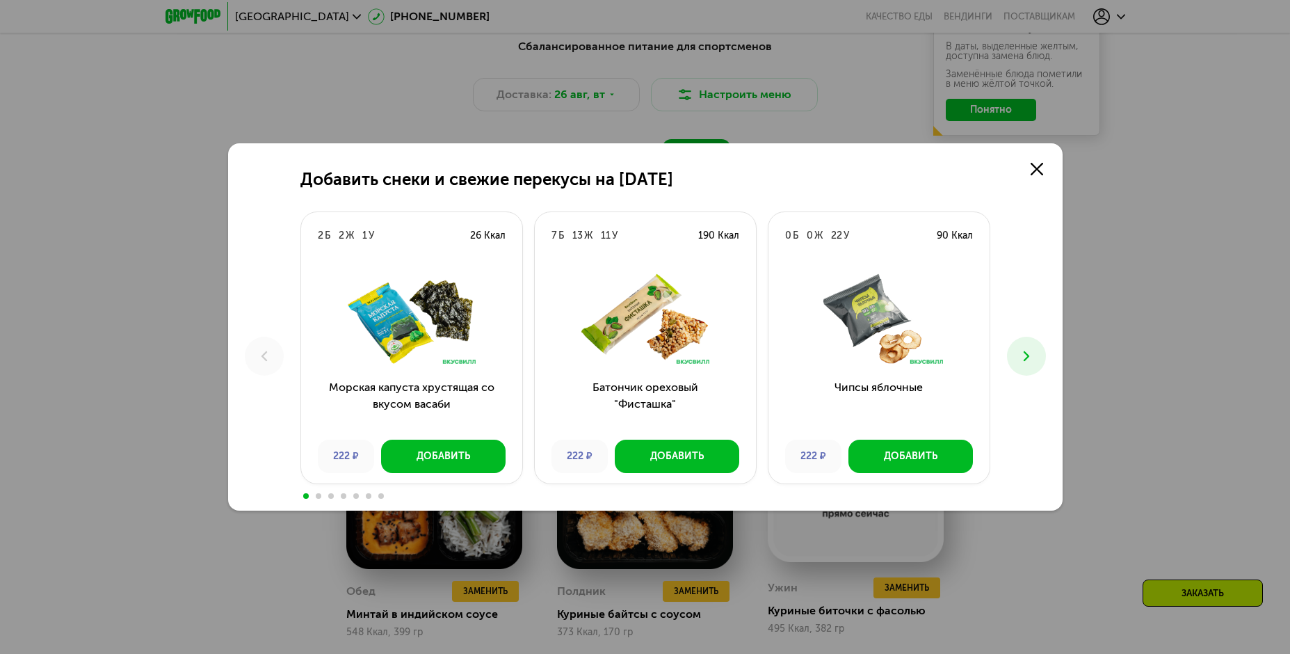
click at [1022, 353] on icon at bounding box center [1026, 356] width 17 height 17
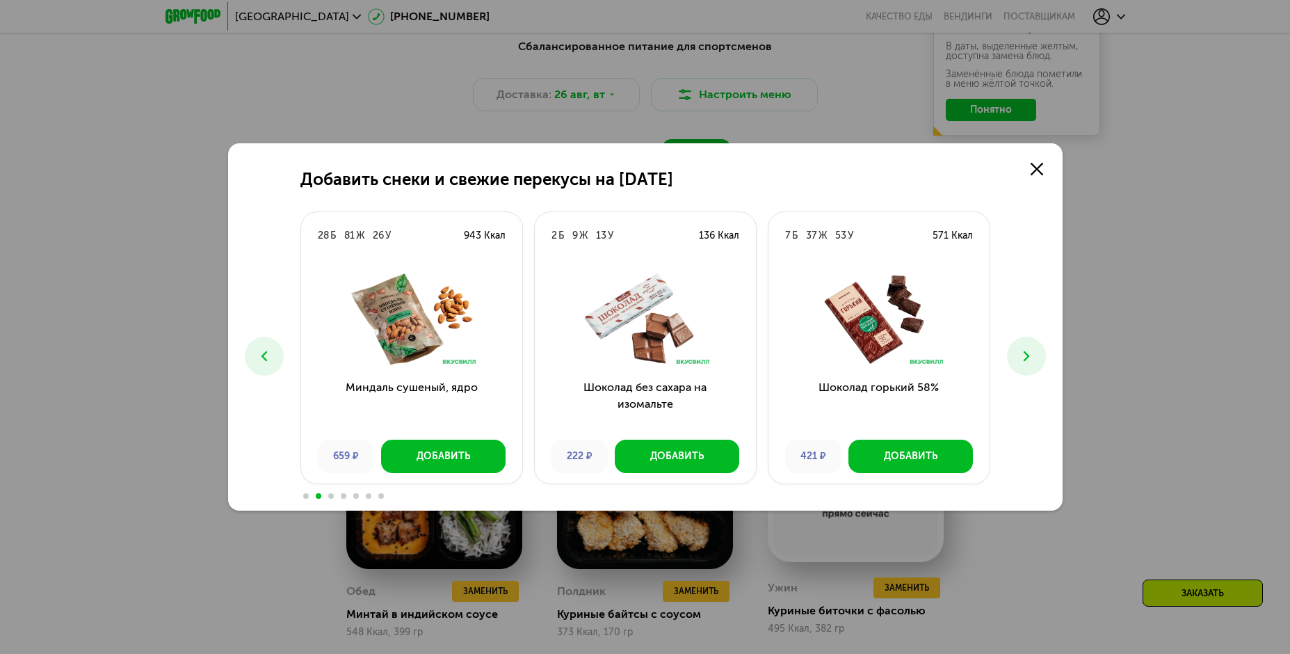
click at [1022, 354] on icon at bounding box center [1026, 356] width 17 height 17
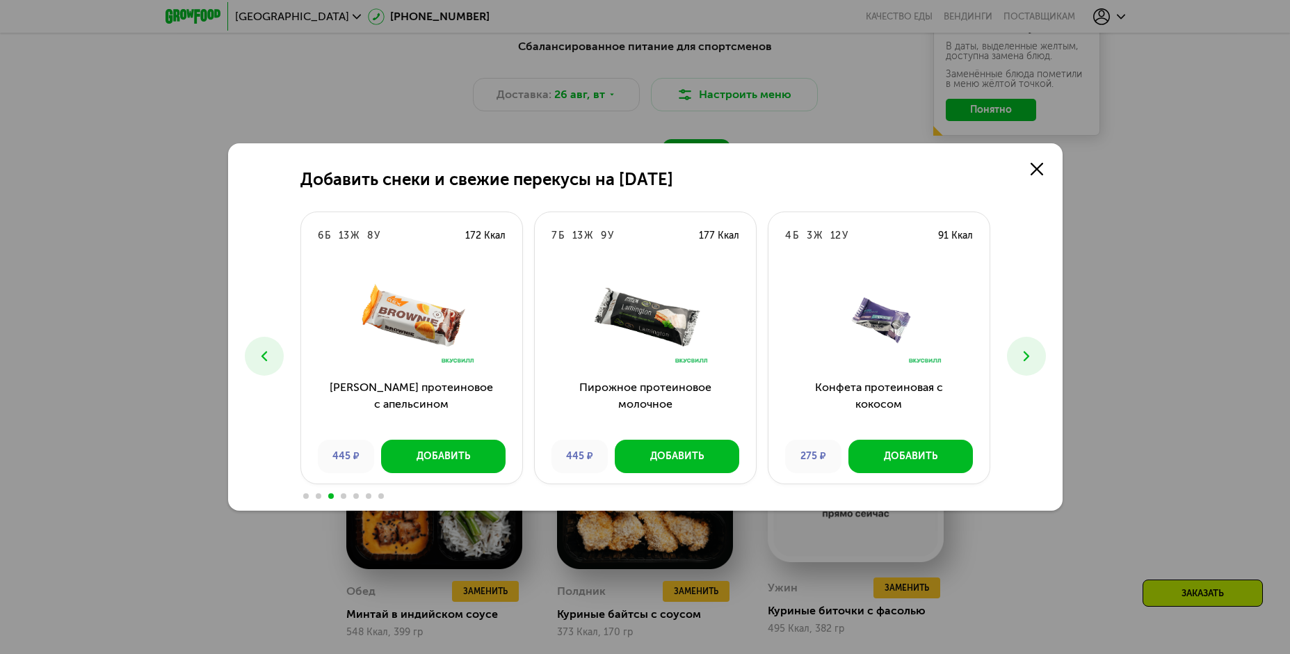
click at [1025, 353] on use at bounding box center [1026, 356] width 6 height 10
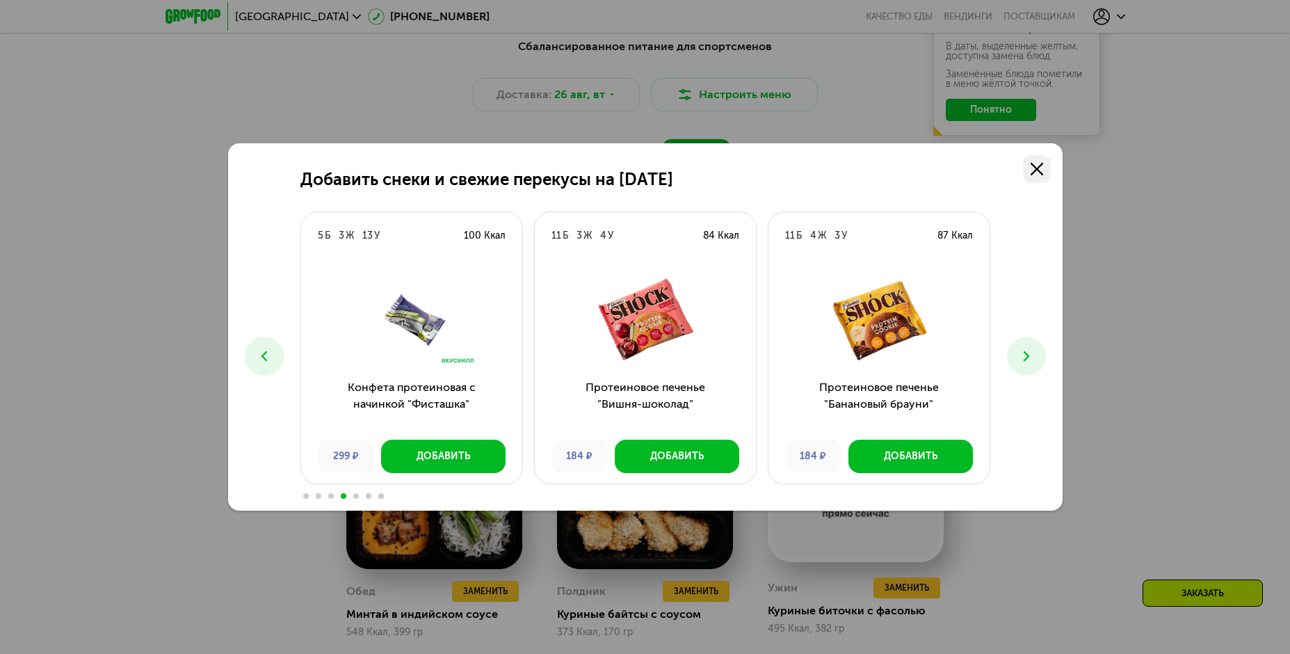
click at [1045, 169] on link at bounding box center [1037, 169] width 28 height 28
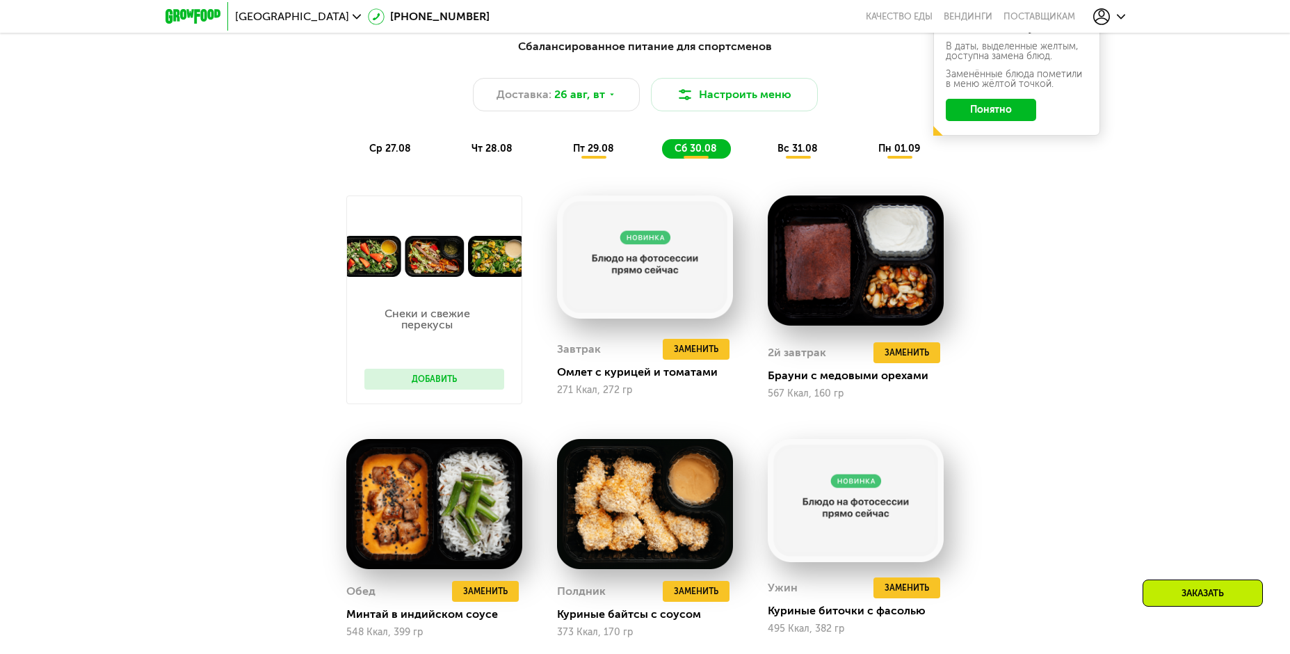
click at [433, 385] on button "Добавить" at bounding box center [434, 379] width 140 height 21
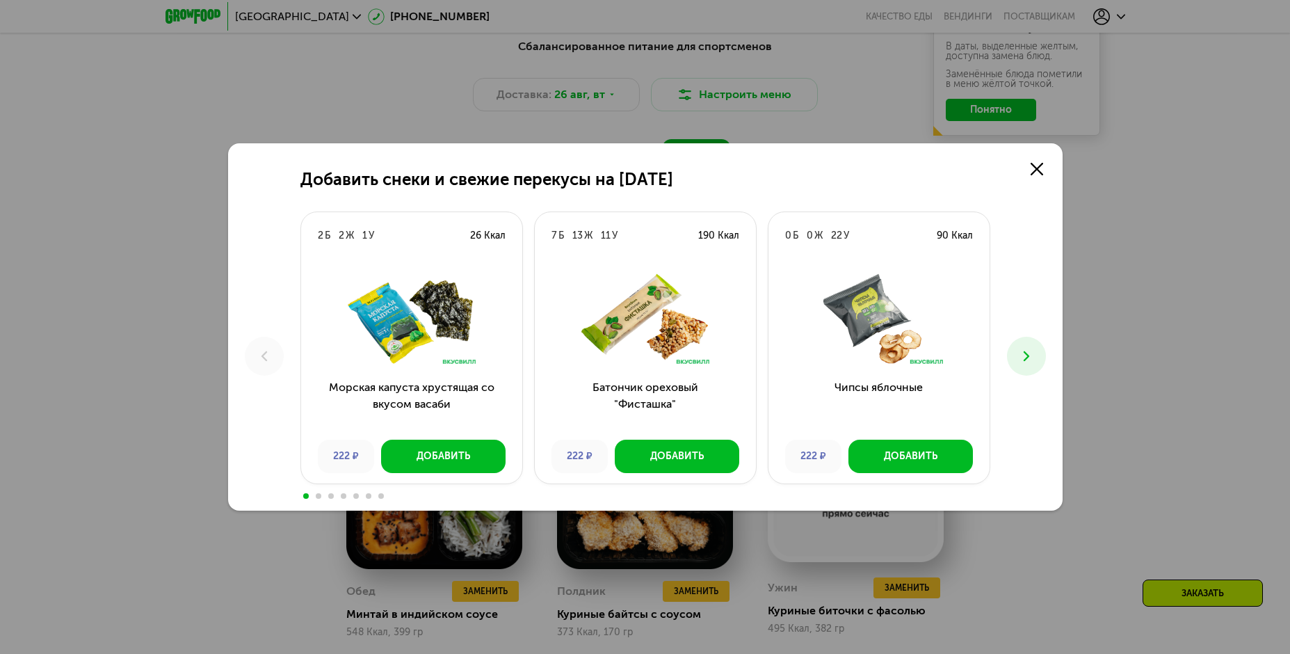
click at [1027, 348] on icon at bounding box center [1026, 356] width 17 height 17
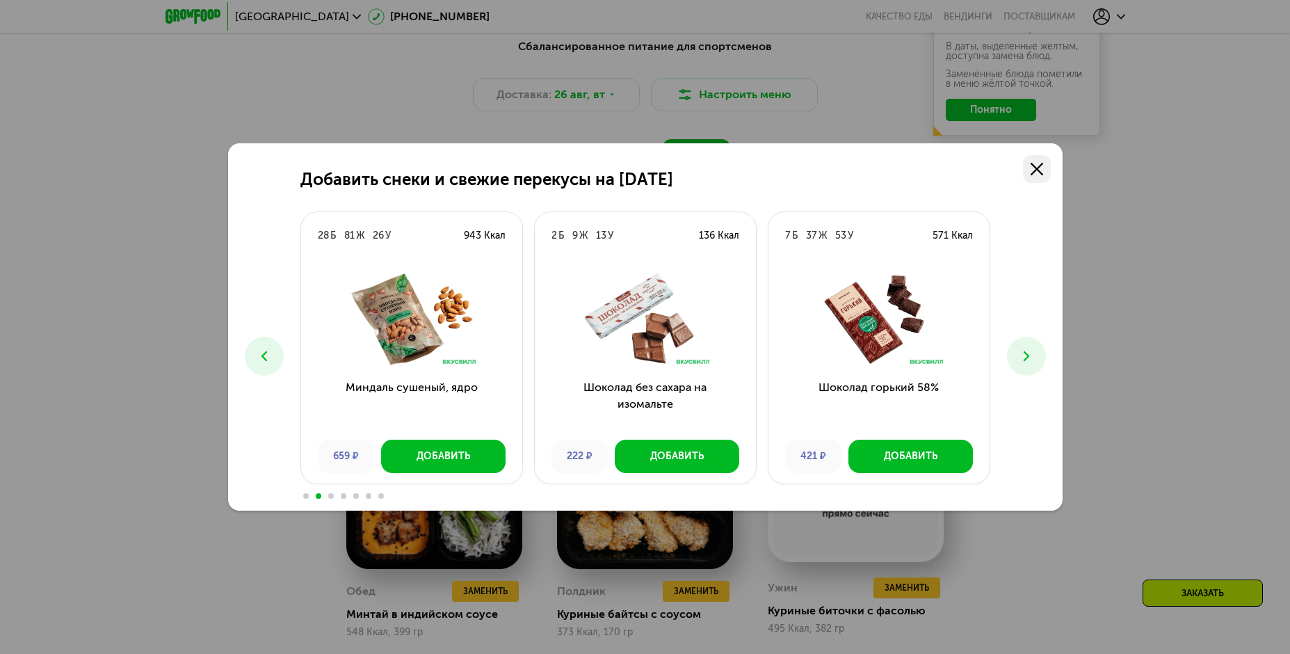
click at [1039, 173] on icon at bounding box center [1037, 169] width 13 height 13
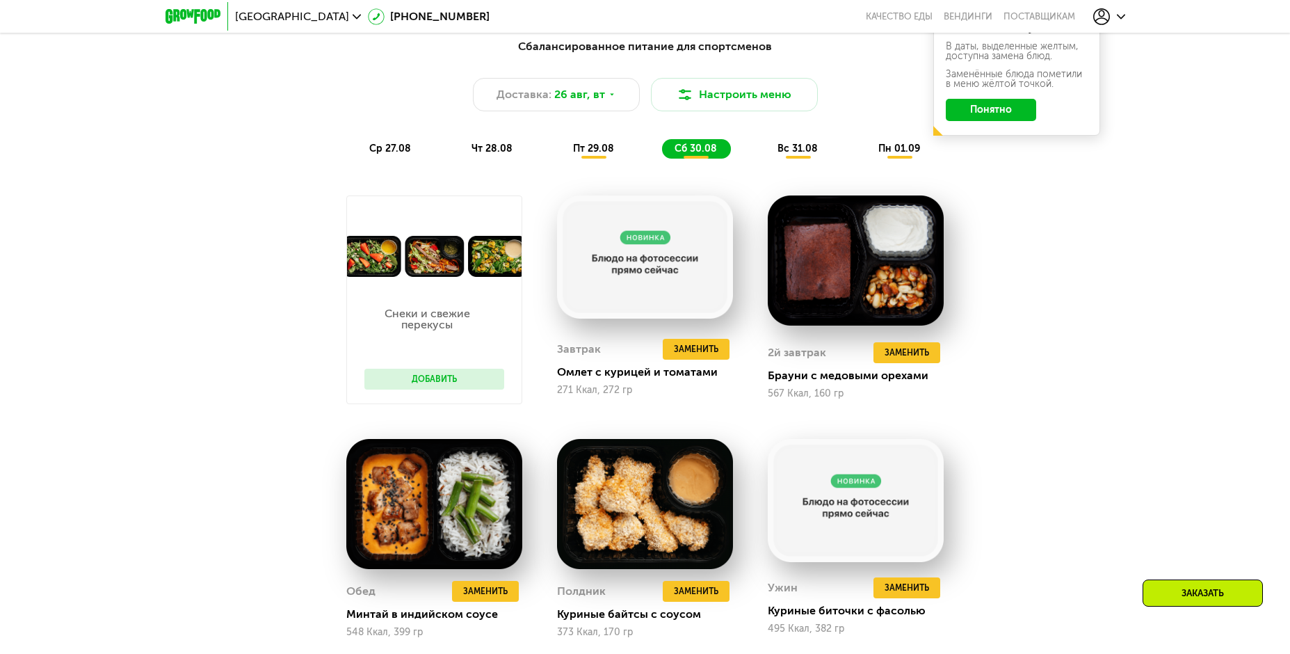
click at [1070, 220] on div "Сбалансированное питание для спортсменов Доставка: [DATE] Настроить меню ср 27.…" at bounding box center [645, 476] width 857 height 892
